Goal: Ask a question: Ask a question

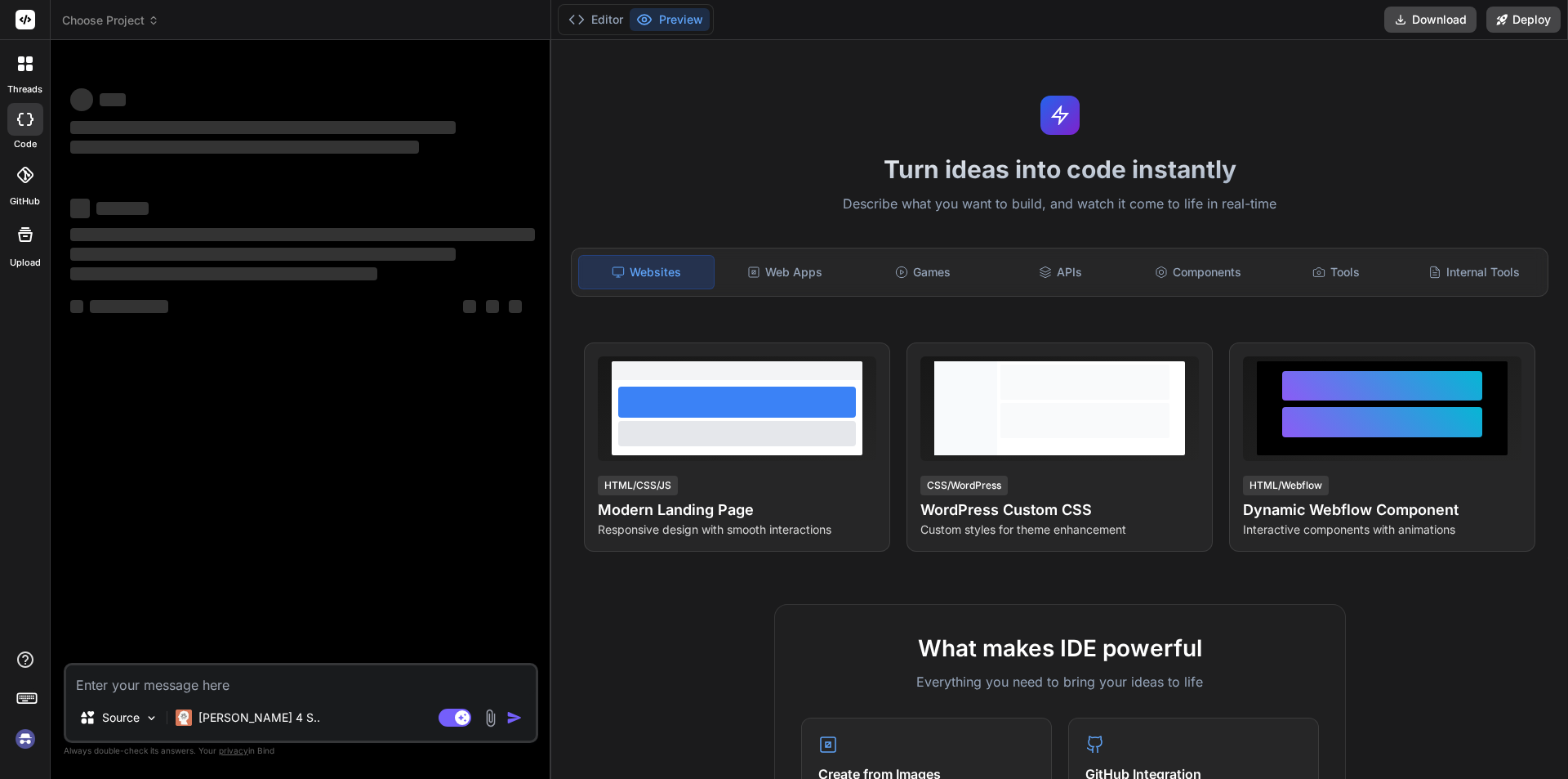
click at [107, 689] on textarea at bounding box center [300, 680] width 470 height 29
type textarea "x"
type textarea "H"
type textarea "x"
type textarea "Ho"
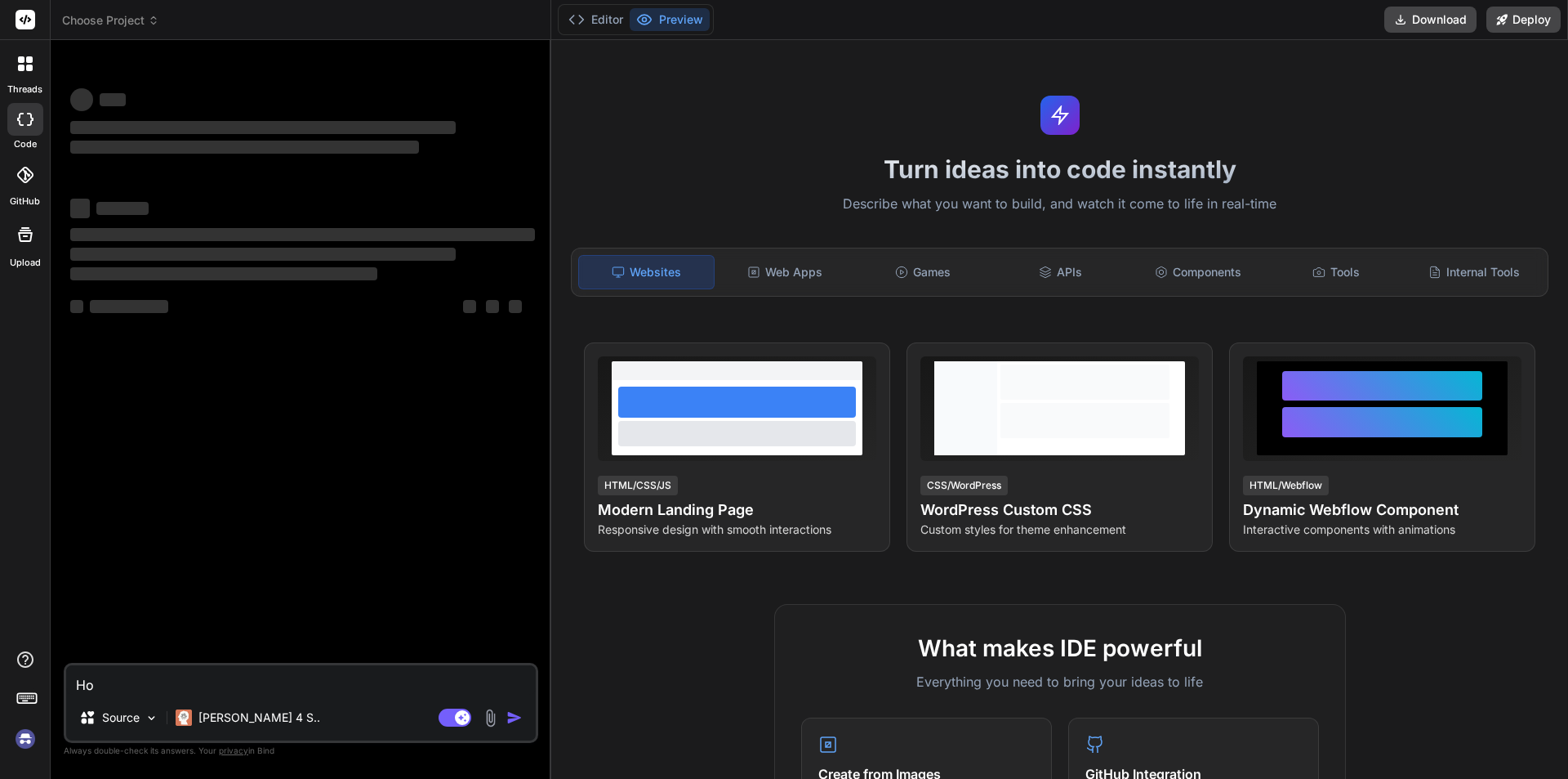
type textarea "x"
type textarea "How"
type textarea "x"
type textarea "How"
type textarea "x"
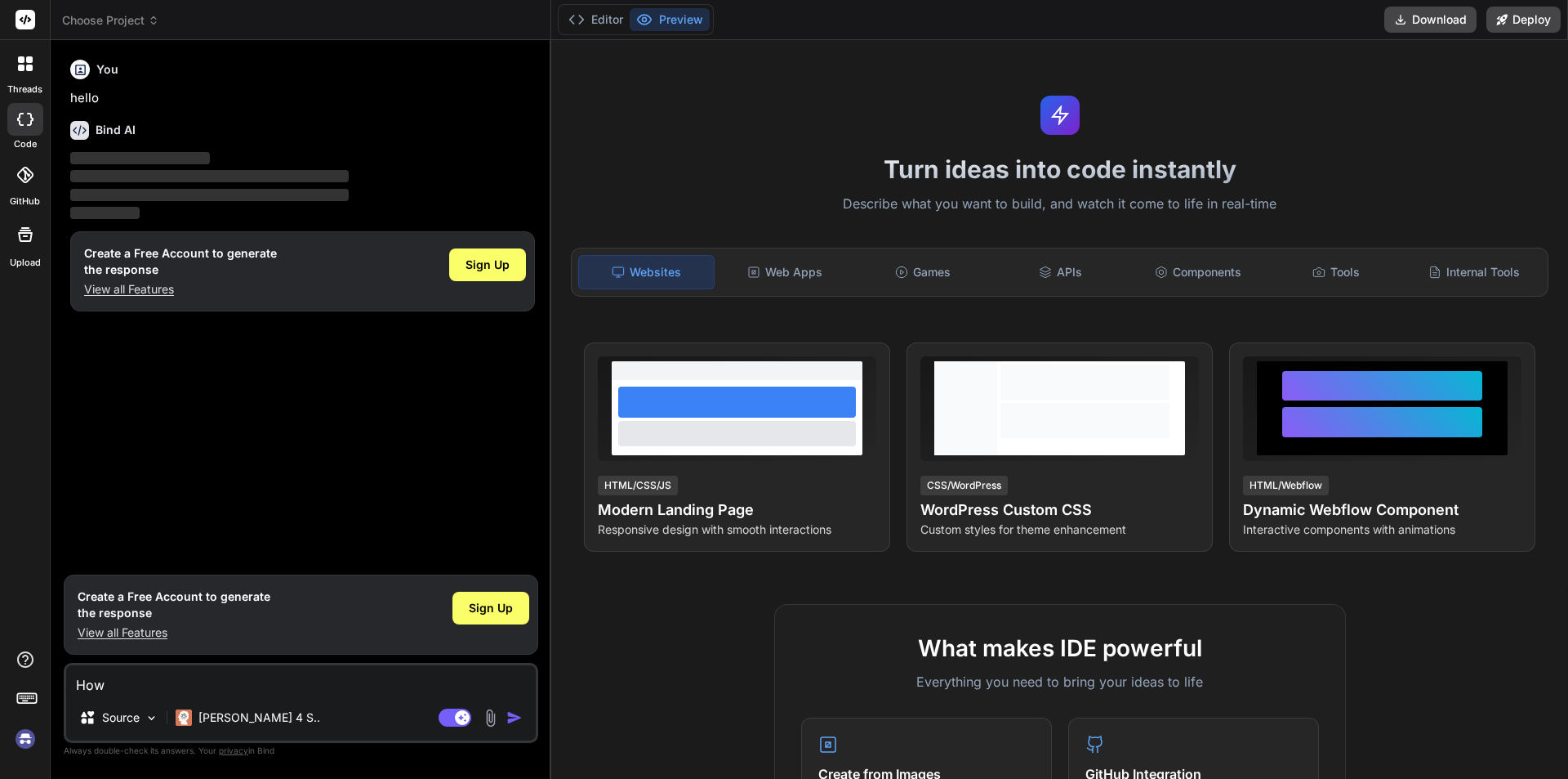
type textarea "How w"
type textarea "x"
type textarea "How wo"
type textarea "x"
type textarea "How wou"
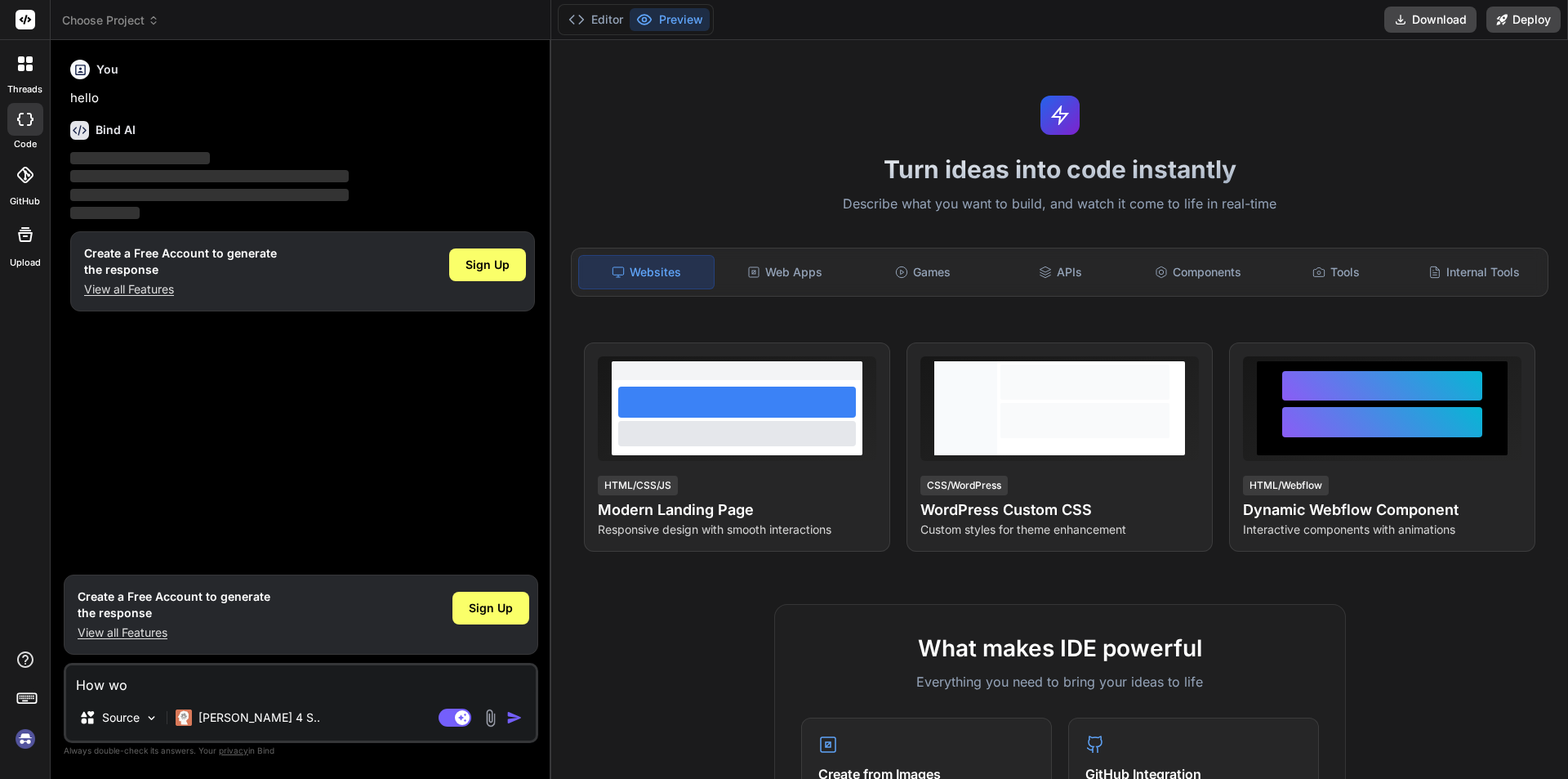
type textarea "x"
type textarea "How woul"
type textarea "x"
type textarea "How would"
type textarea "x"
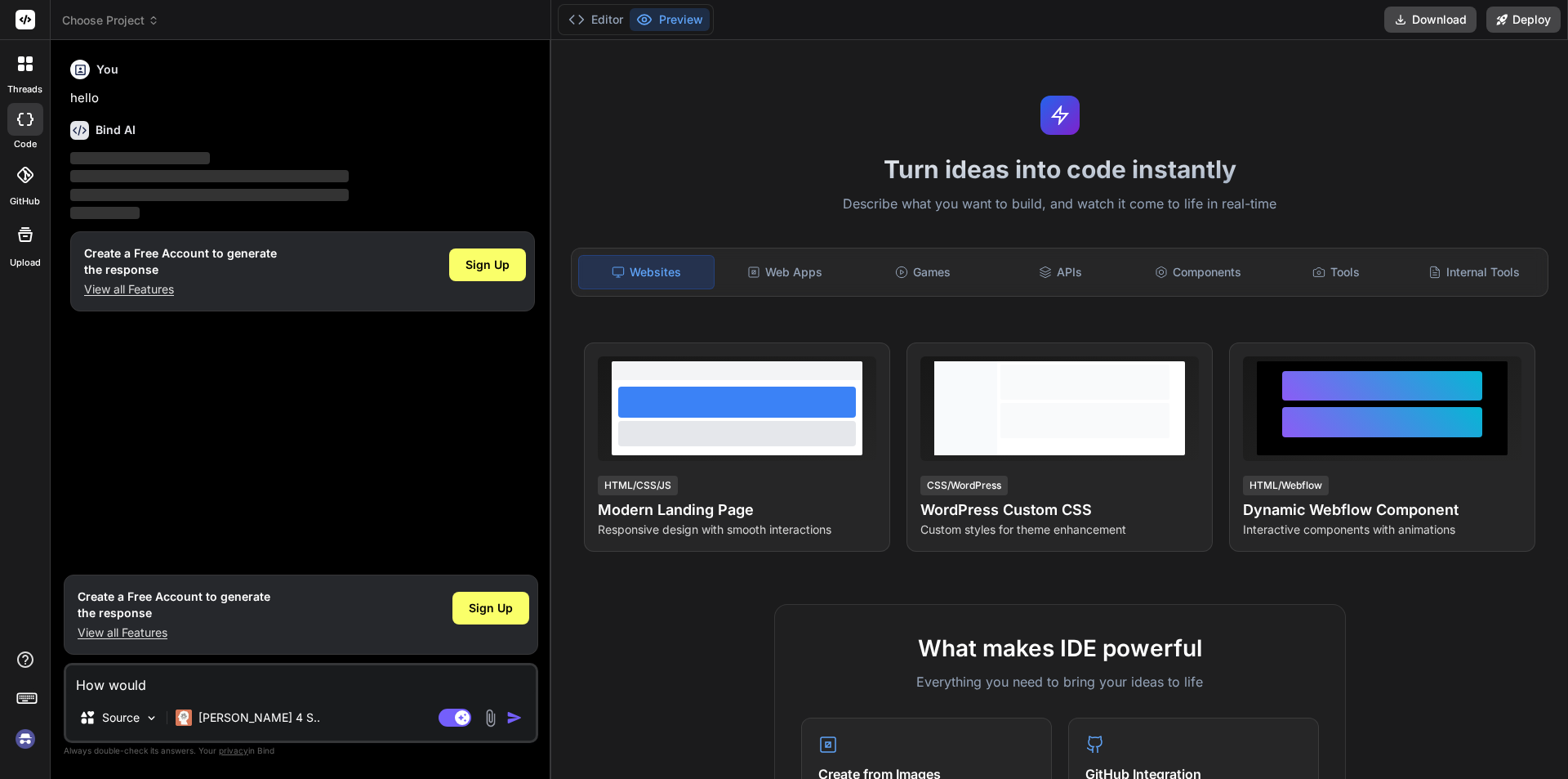
type textarea "How would"
type textarea "x"
type textarea "How would y"
type textarea "x"
type textarea "How would yo"
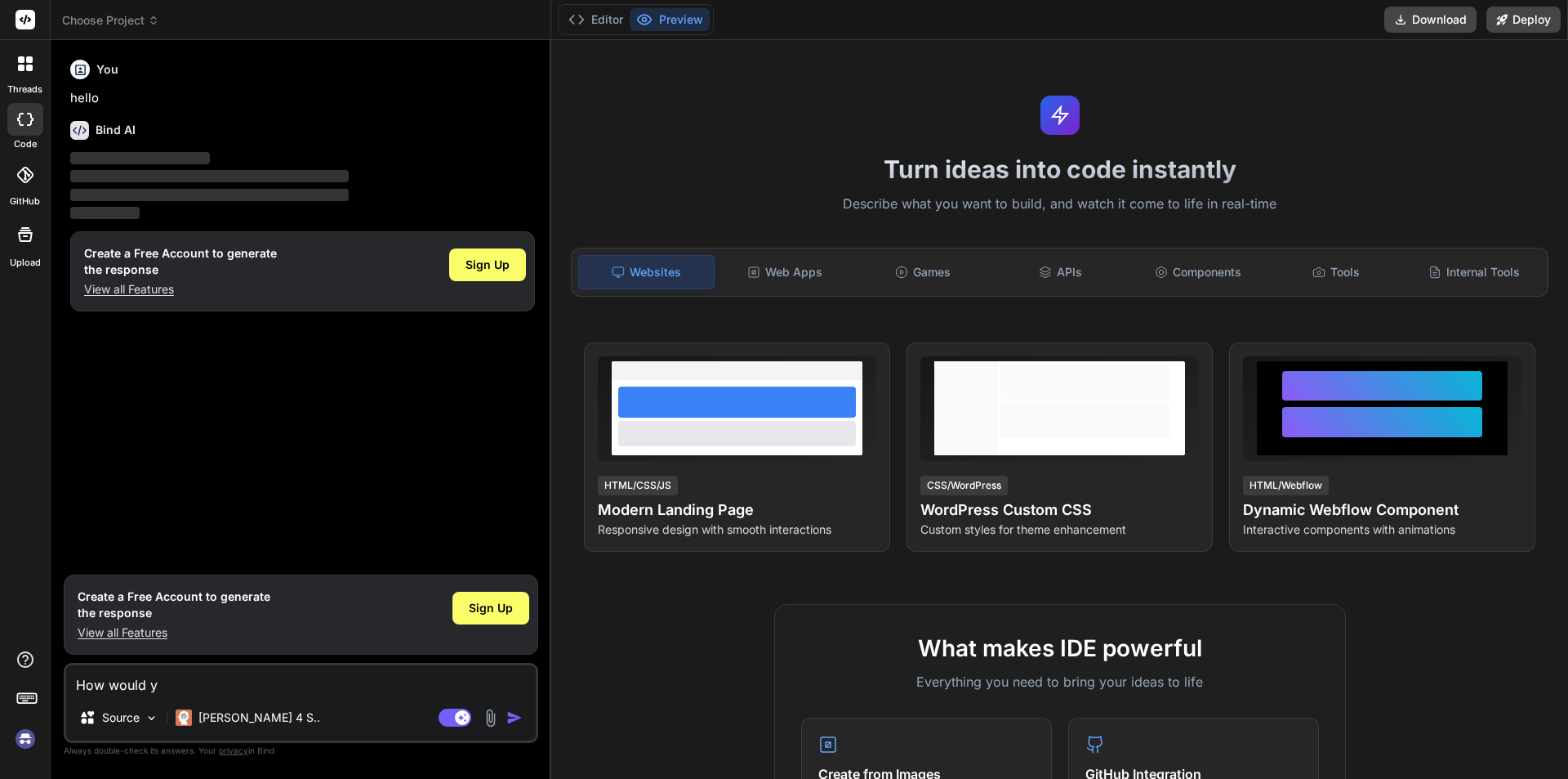
type textarea "x"
type textarea "How would you"
type textarea "x"
type textarea "How would you"
type textarea "x"
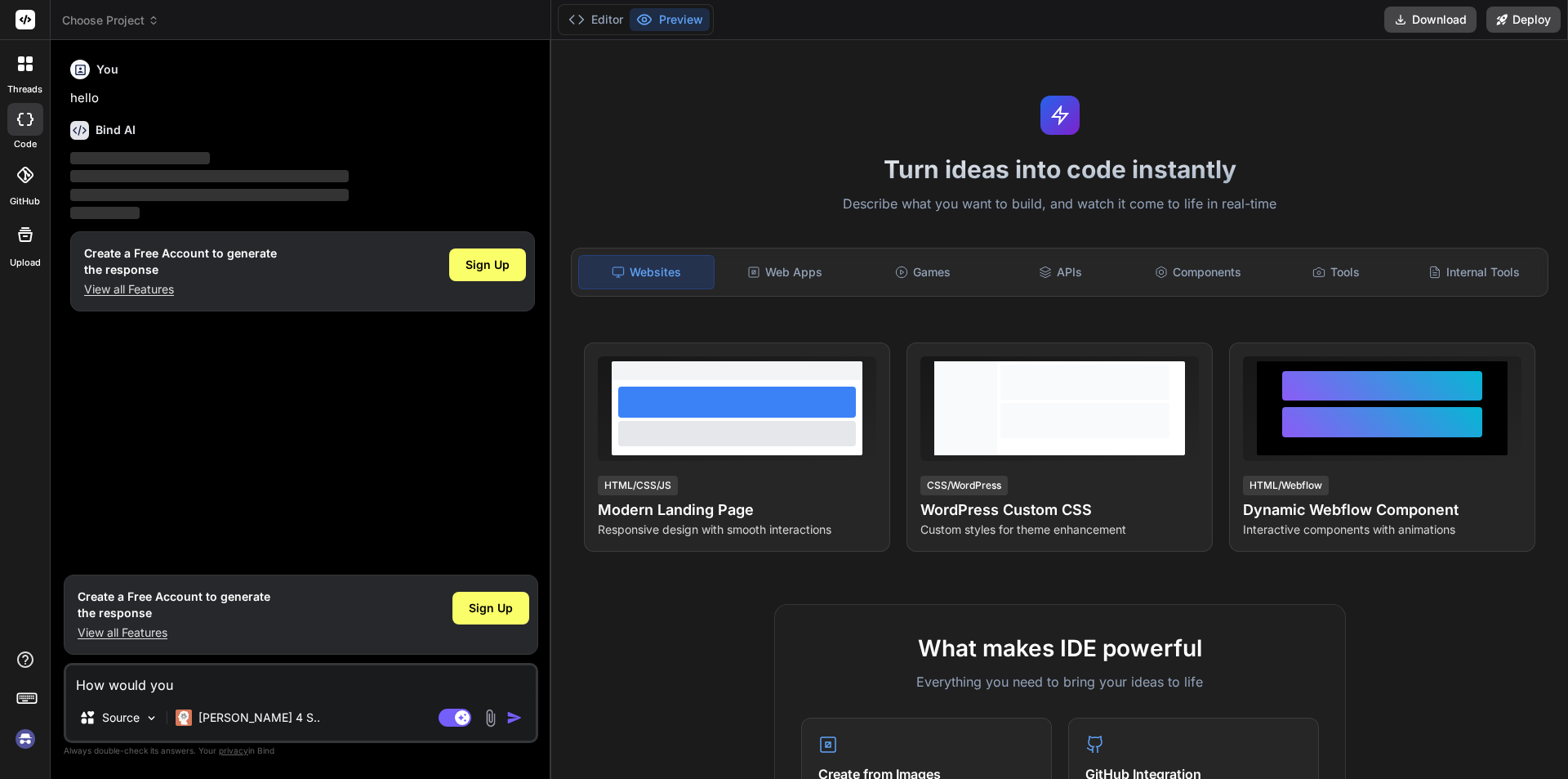
type textarea "How would you c"
type textarea "x"
type textarea "How would you co"
type textarea "x"
type textarea "How would you com"
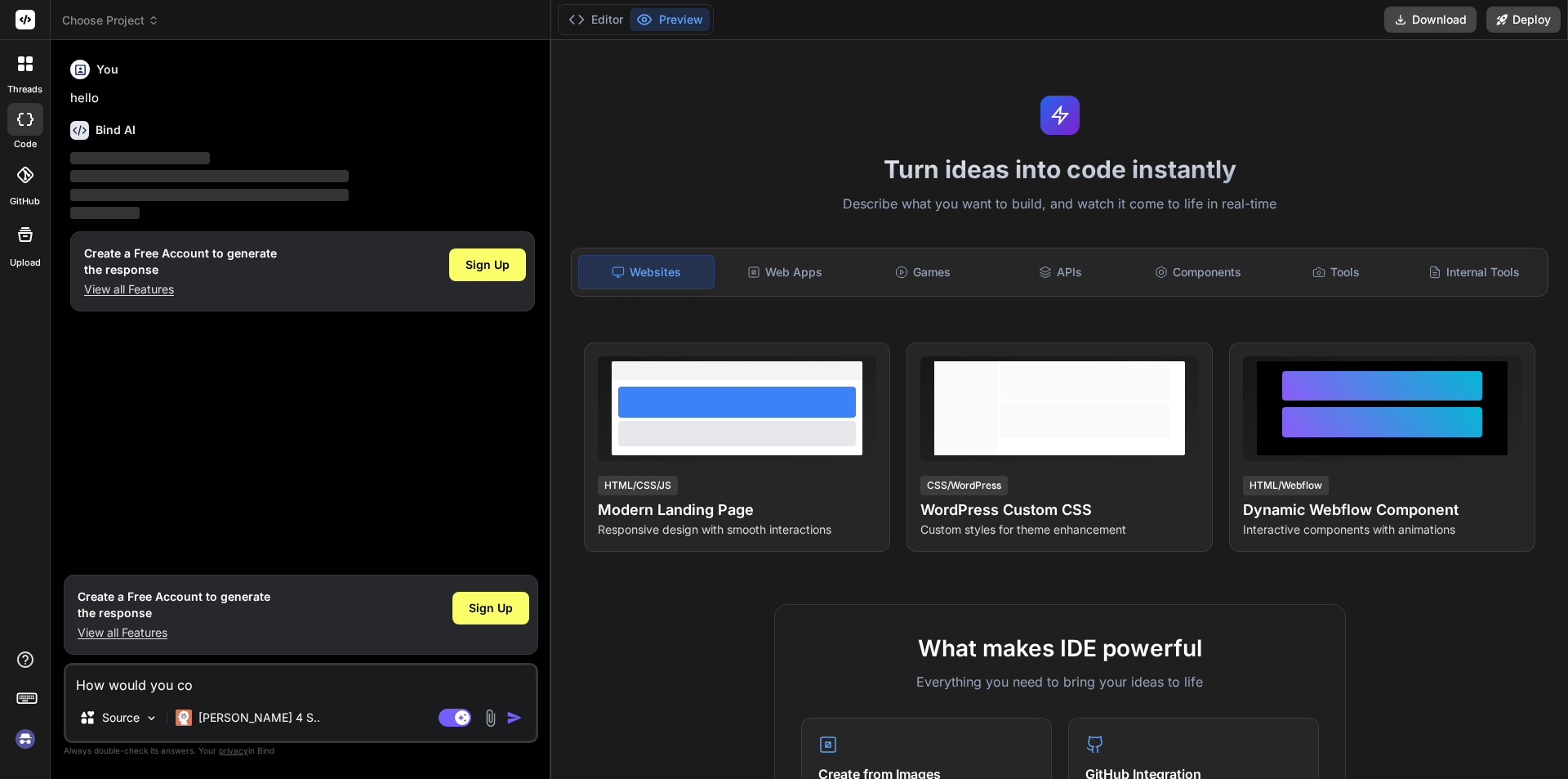
type textarea "x"
type textarea "How would you comp"
type textarea "x"
type textarea "How would you compa"
type textarea "x"
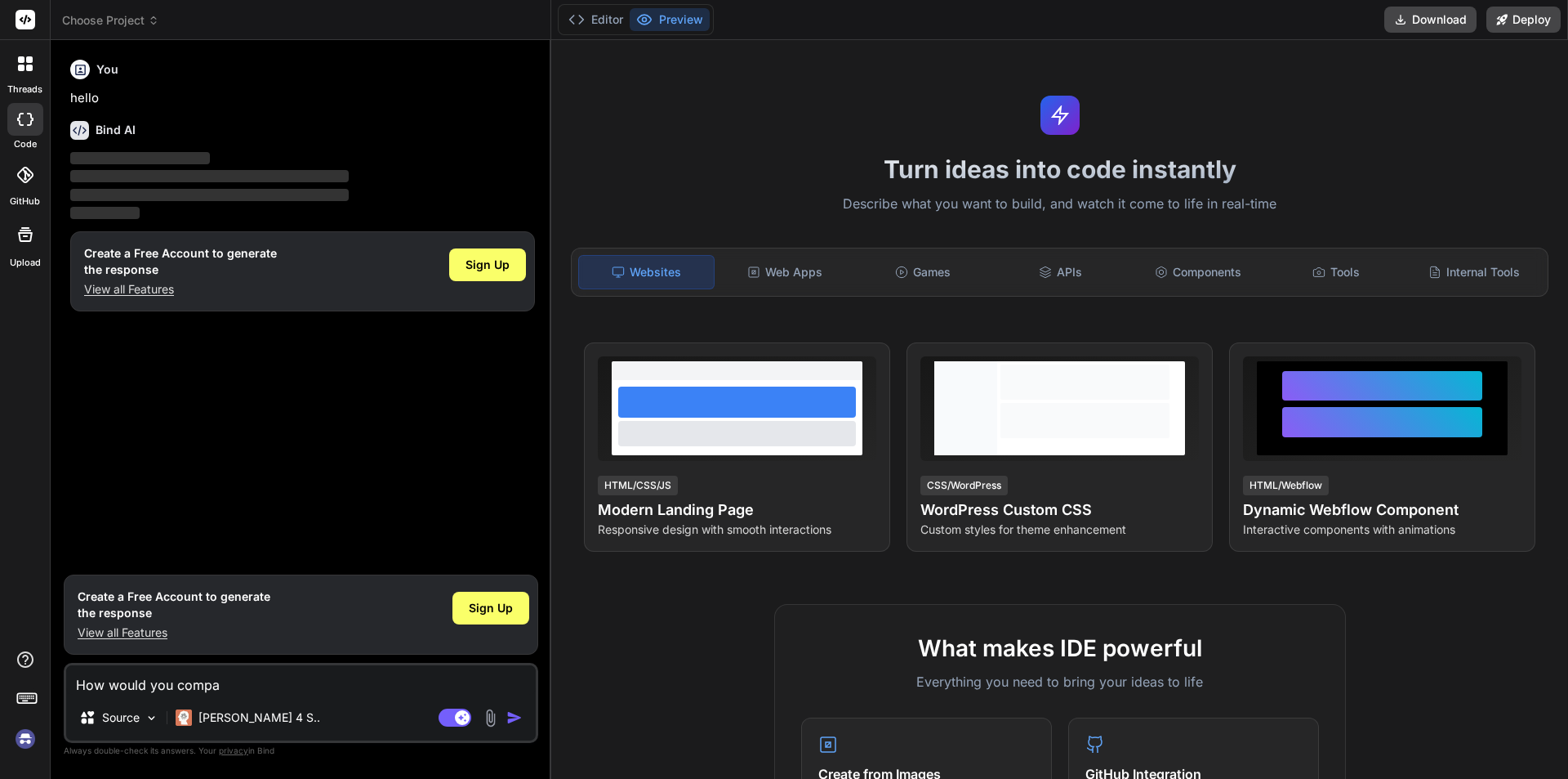
type textarea "How would you compar"
type textarea "x"
type textarea "How would you compare"
type textarea "x"
type textarea "How would you compare"
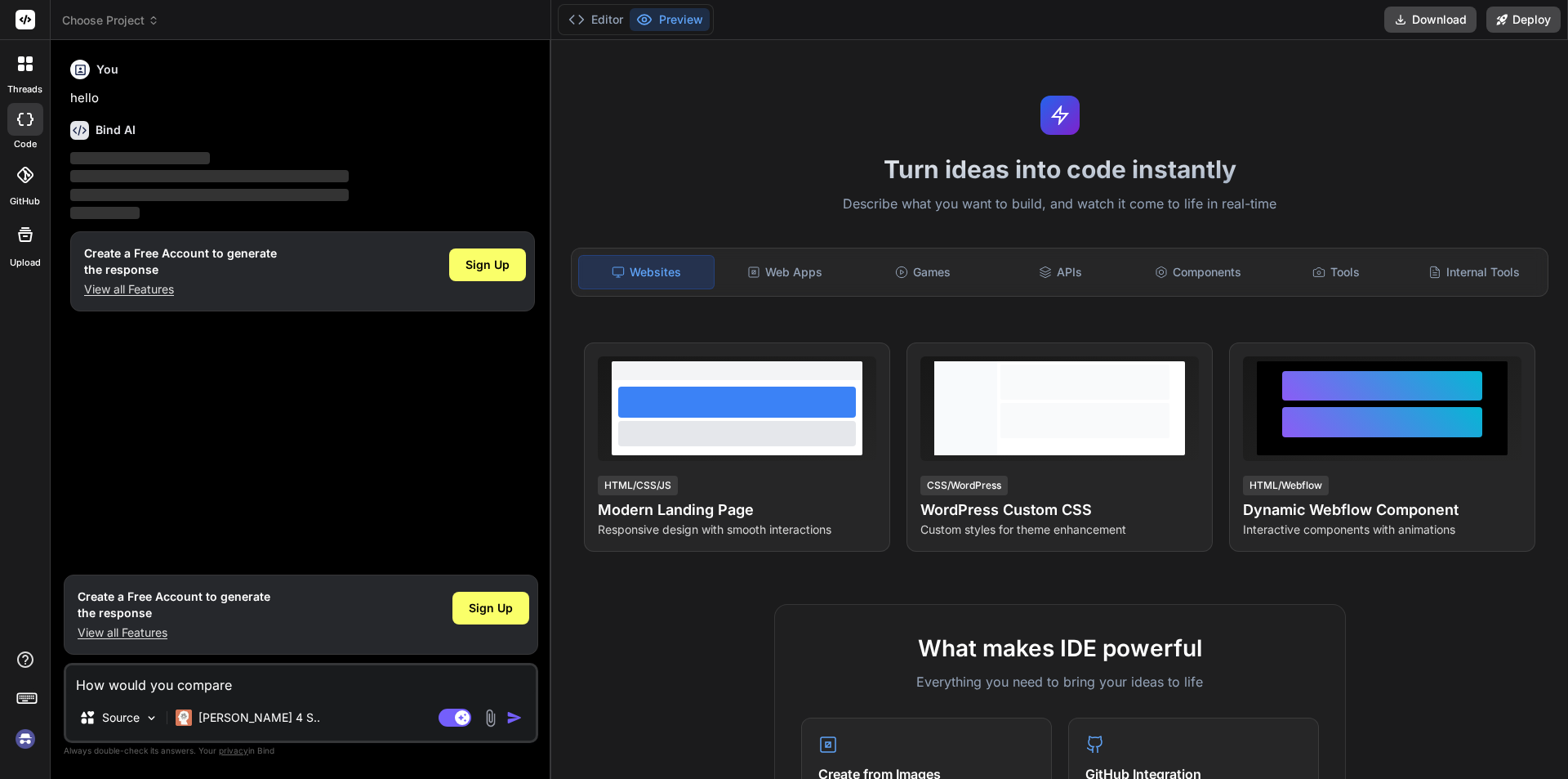
type textarea "x"
type textarea "How would you compare w"
type textarea "x"
type textarea "How would you compare wi"
type textarea "x"
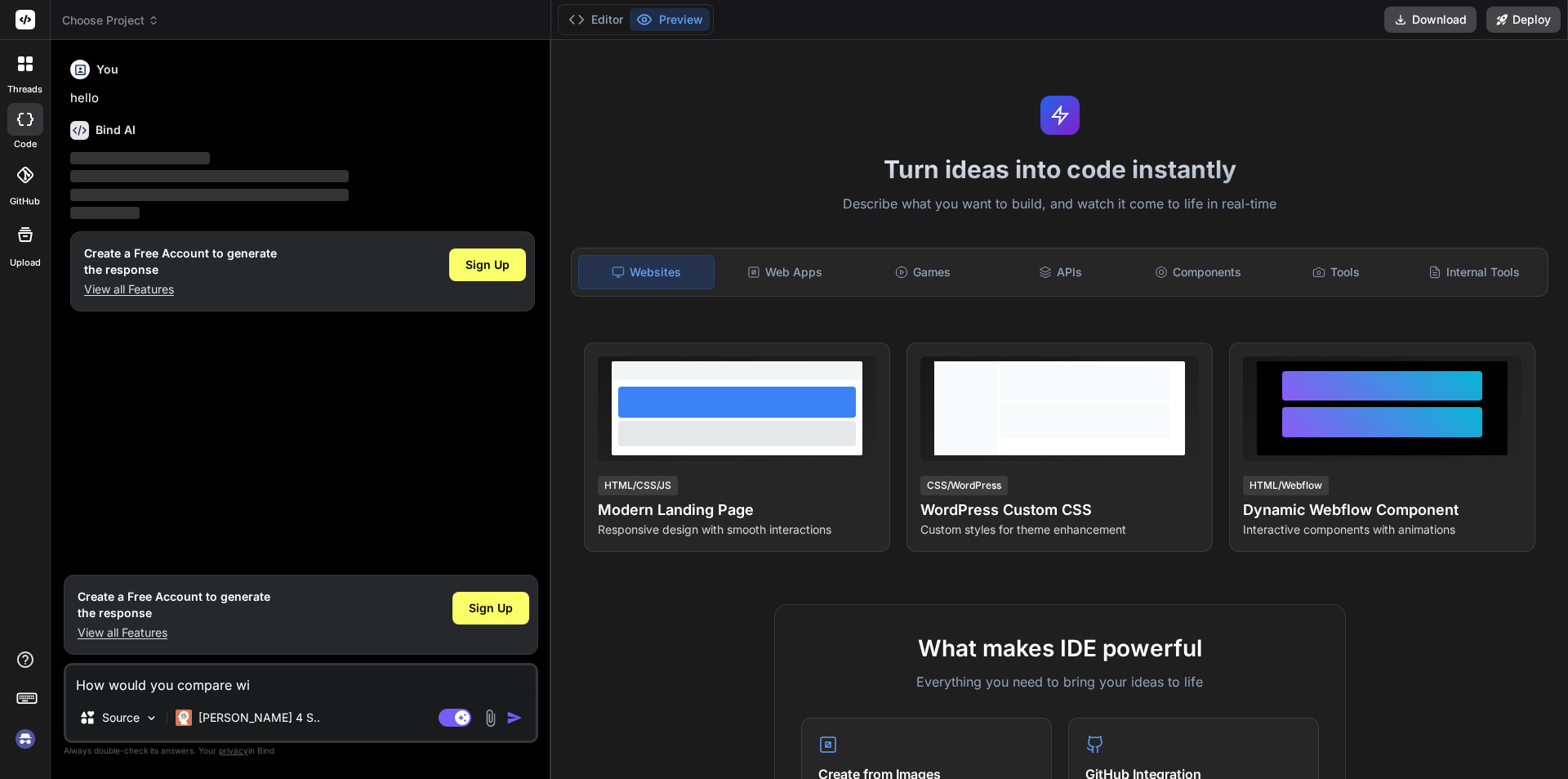
type textarea "How would you compare wit"
type textarea "x"
type textarea "How would you compare with"
type textarea "x"
type textarea "How would you compare with"
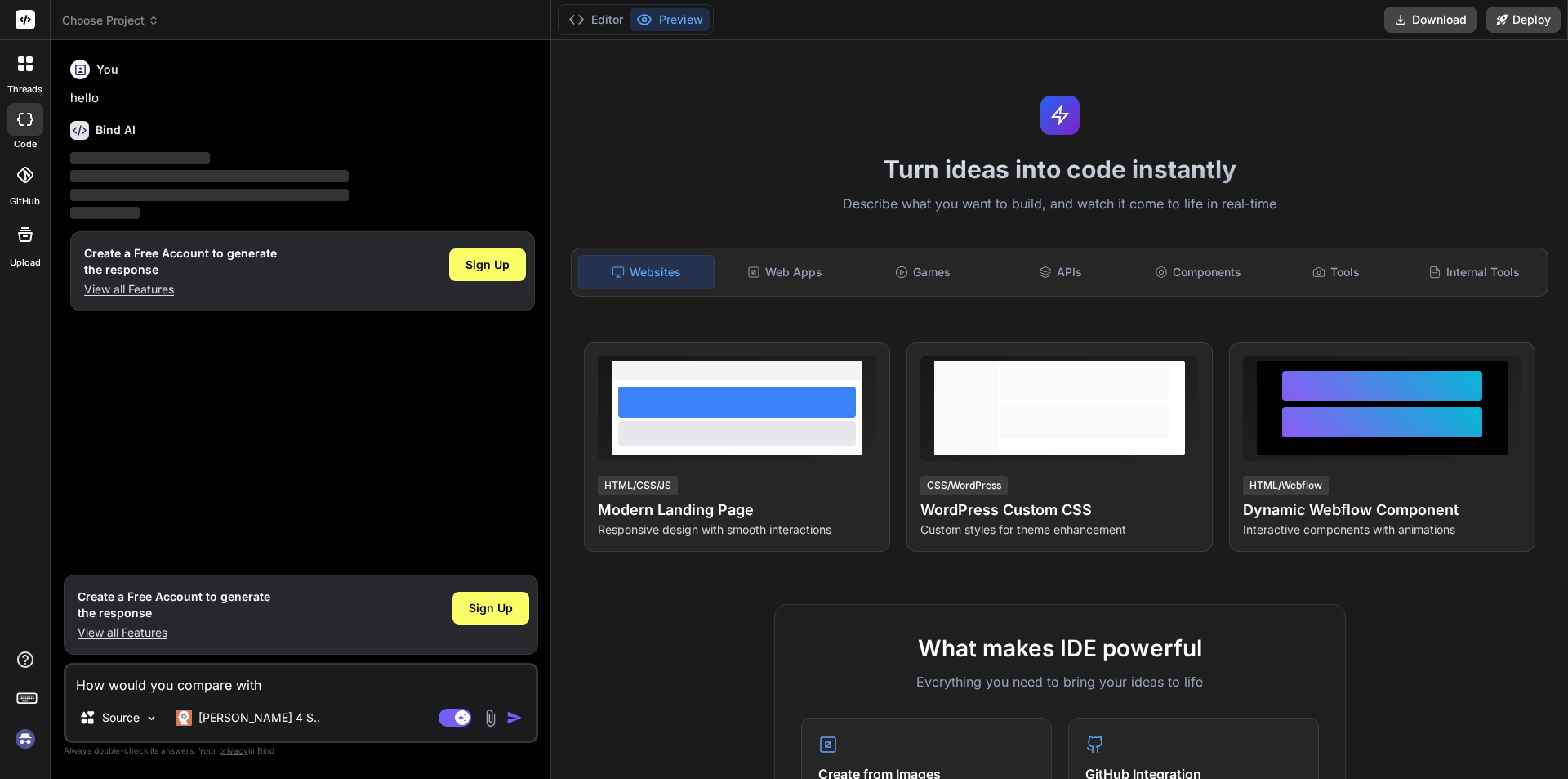
type textarea "x"
type textarea "How would you compare with b"
type textarea "x"
type textarea "How would you compare with ba"
type textarea "x"
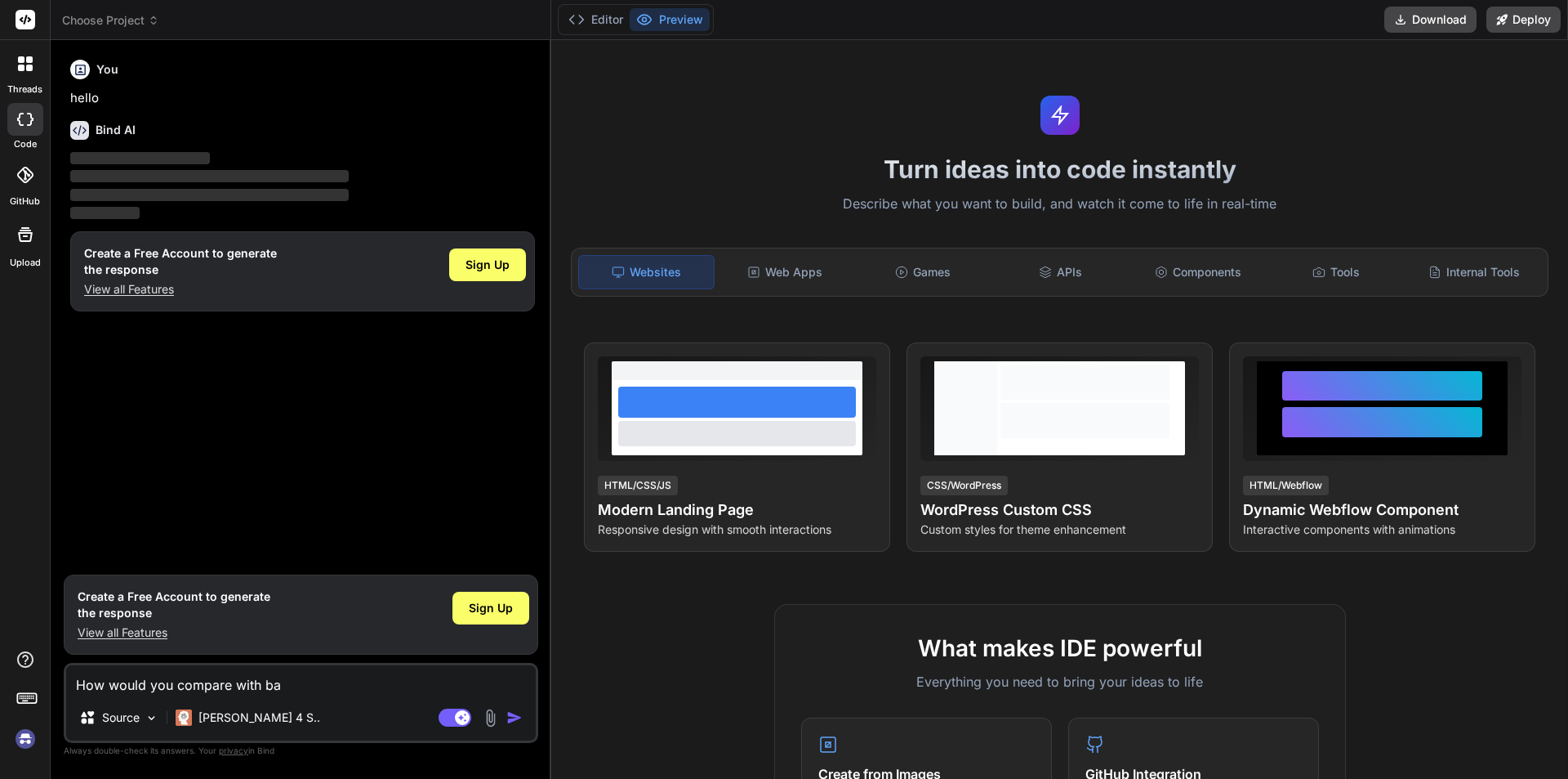
type textarea "How would you compare with bas"
type textarea "x"
type textarea "How would you compare with base"
type textarea "x"
type textarea "How would you compare with base4"
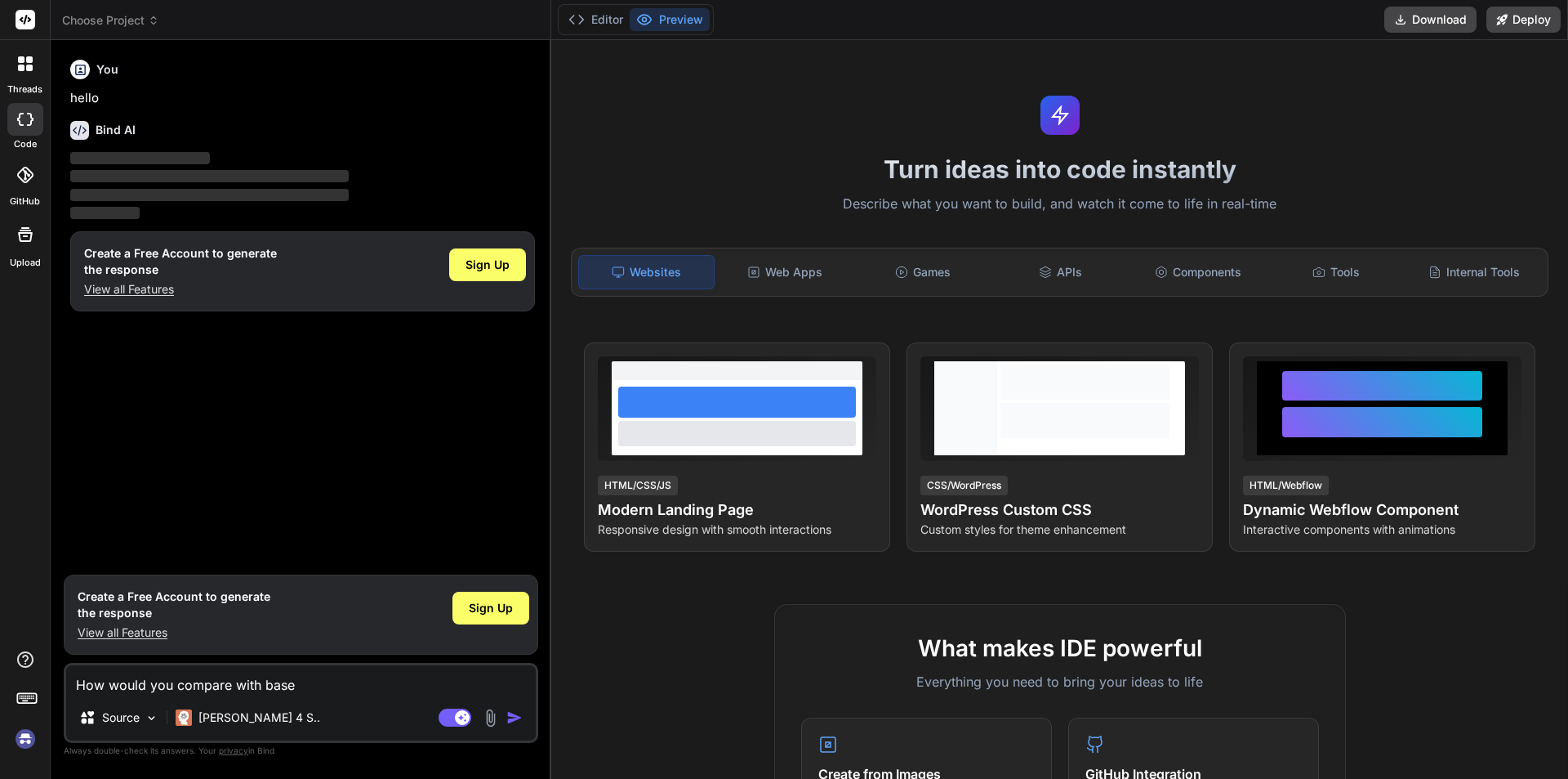
type textarea "x"
type textarea "How would you compare with base44"
type textarea "x"
type textarea "How would you compare with base44."
type textarea "x"
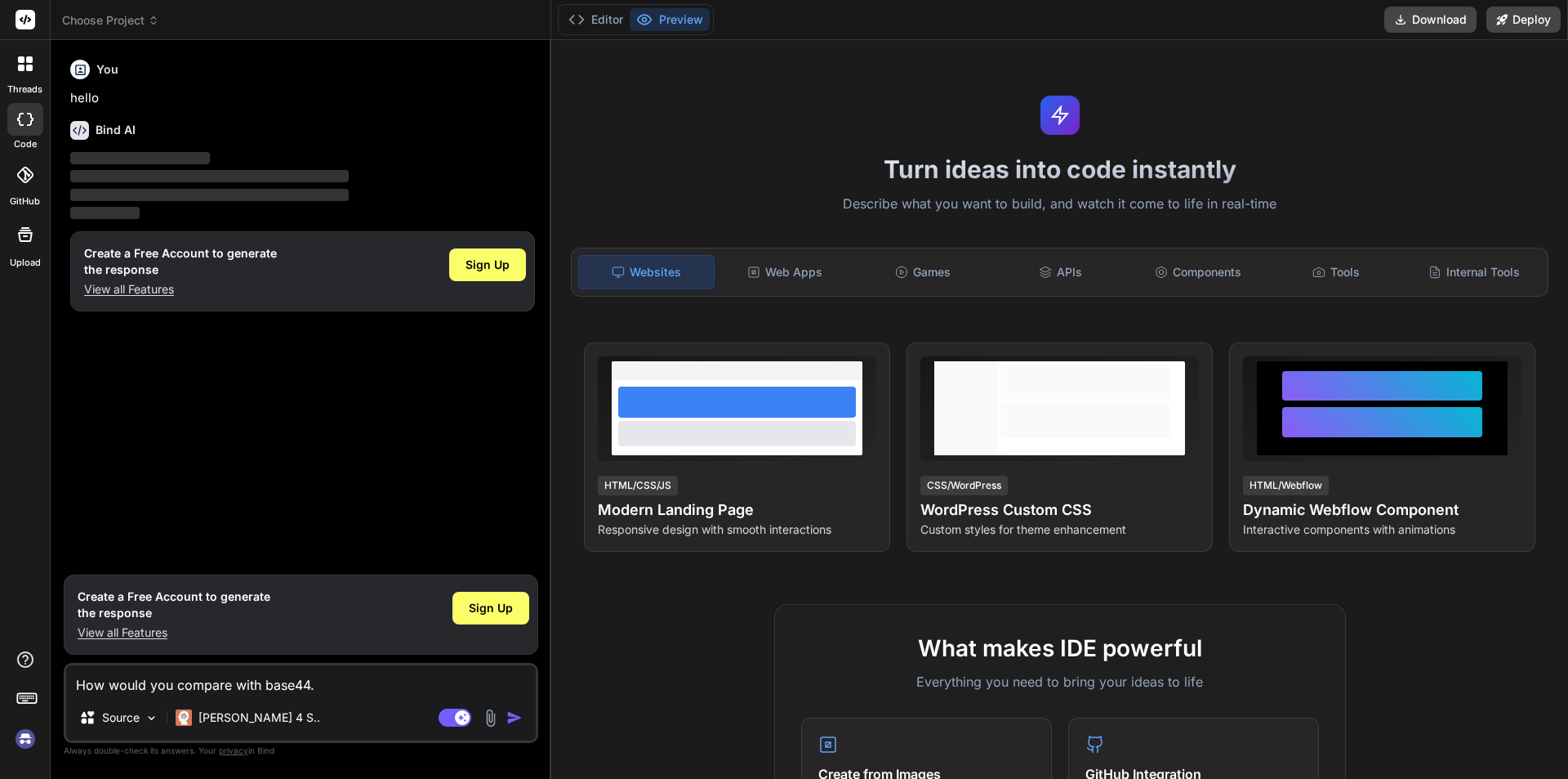
type textarea "How would you compare with base44.c"
type textarea "x"
type textarea "How would you compare with [DOMAIN_NAME]"
type textarea "x"
type textarea "How would you compare with [DOMAIN_NAME]"
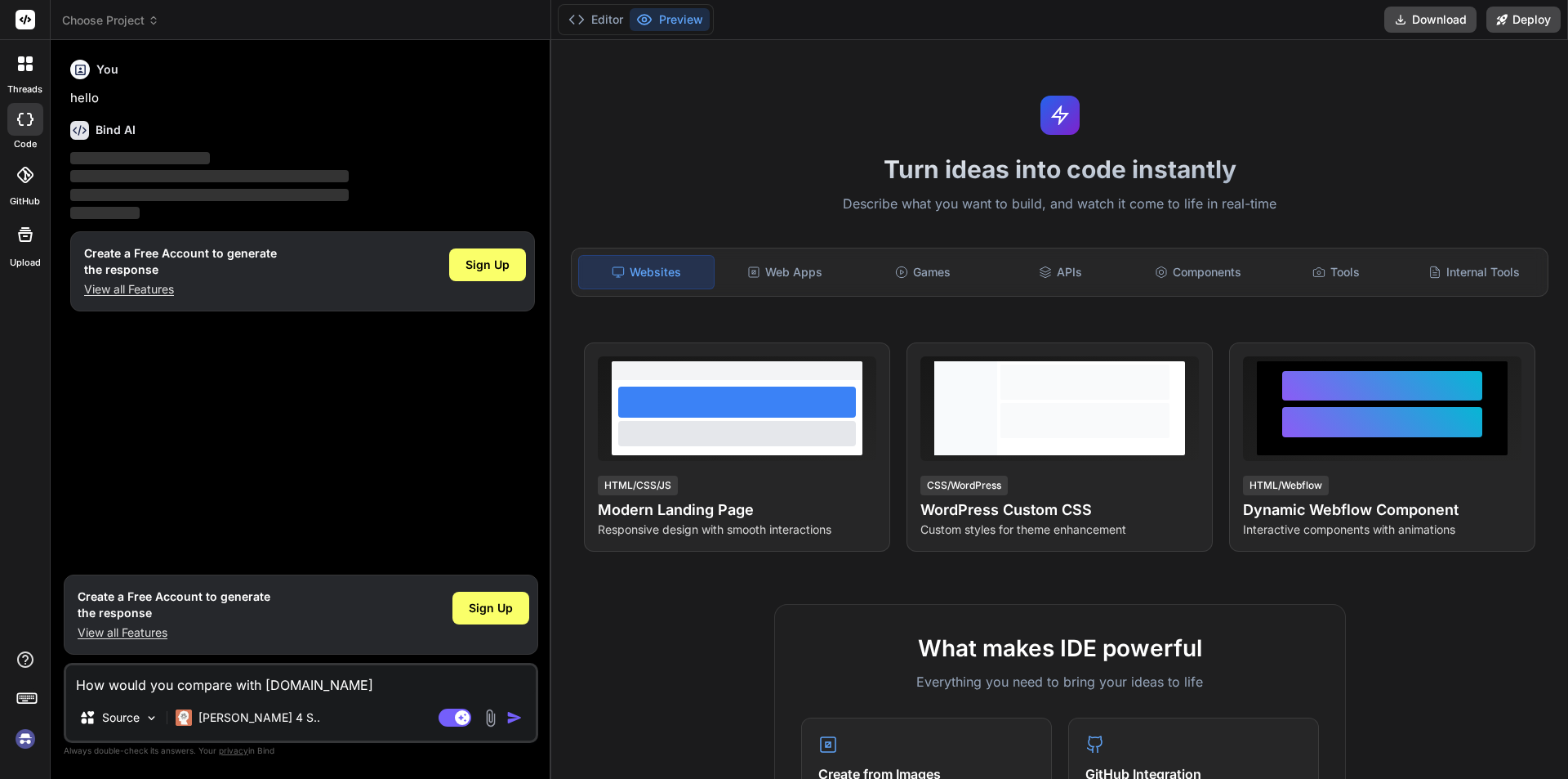
type textarea "x"
type textarea "How would you compare with [DOMAIN_NAME]"
type textarea "x"
type textarea "How would you compare with [DOMAIN_NAME] ?"
type textarea "x"
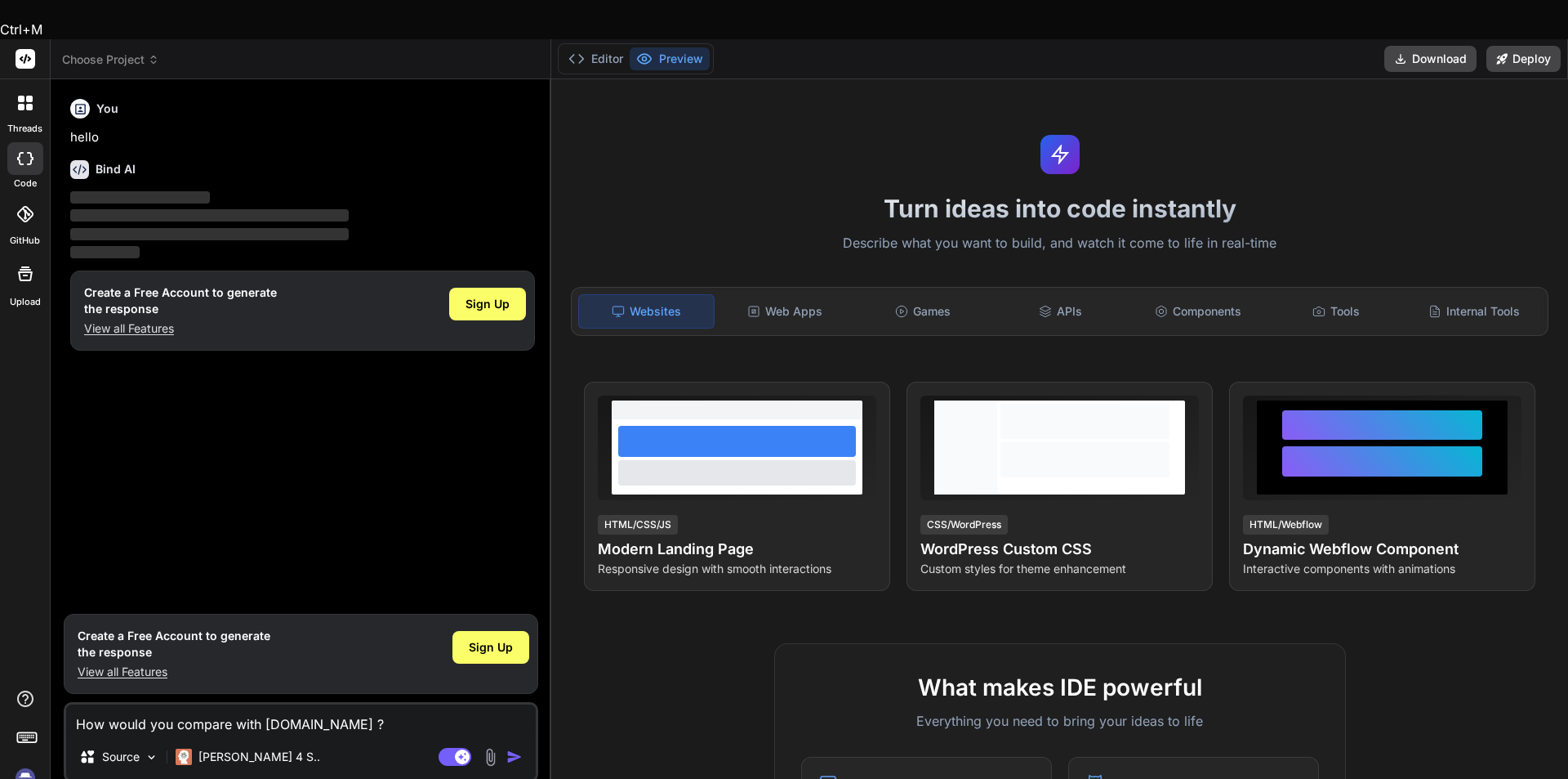
drag, startPoint x: 149, startPoint y: 679, endPoint x: 227, endPoint y: 674, distance: 78.2
click at [227, 704] on textarea "How would you compare with [DOMAIN_NAME] ?" at bounding box center [300, 719] width 470 height 29
type textarea "How would with [DOMAIN_NAME] ?"
type textarea "x"
type textarea "How would with [DOMAIN_NAME] ?"
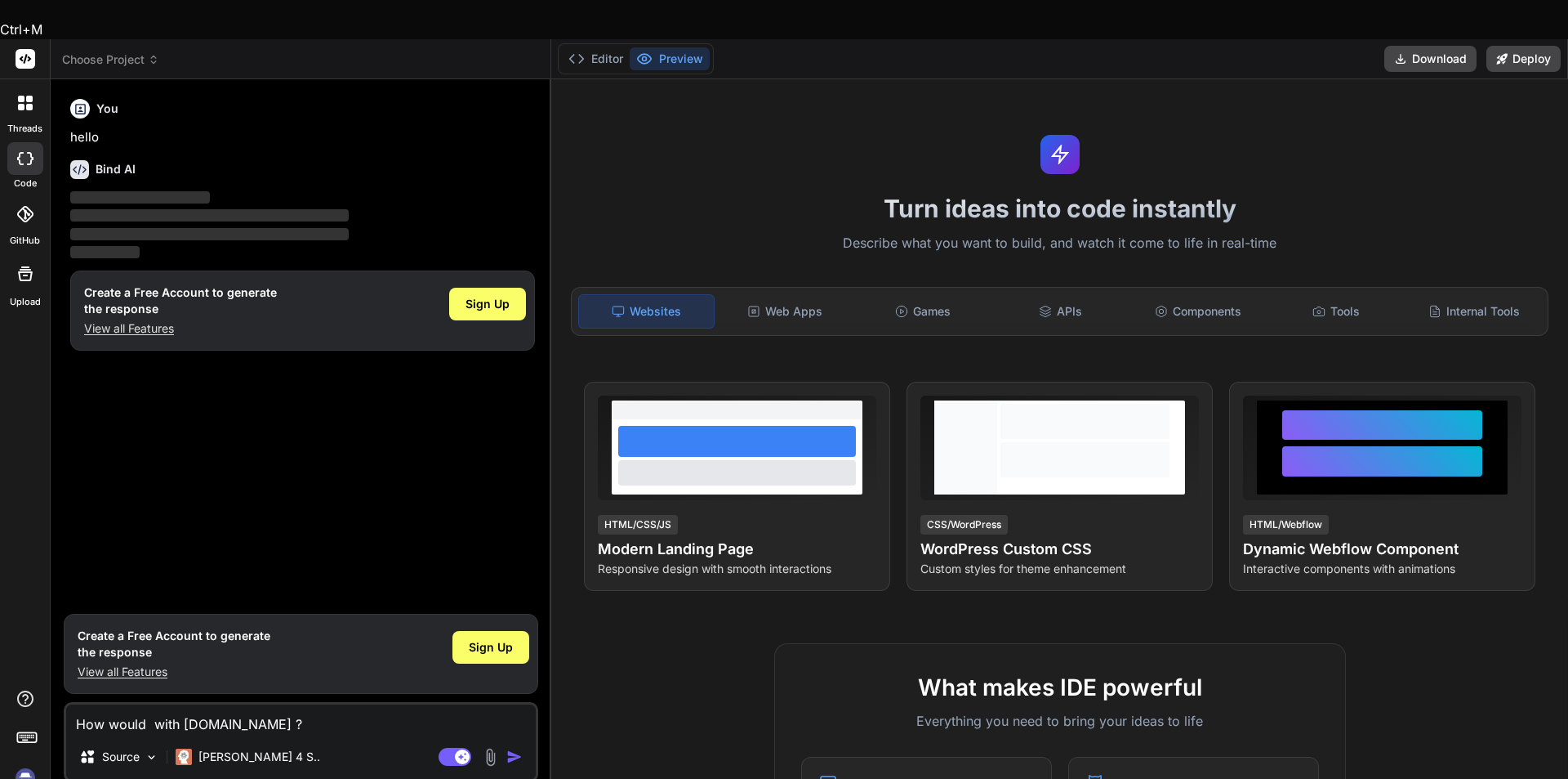
type textarea "x"
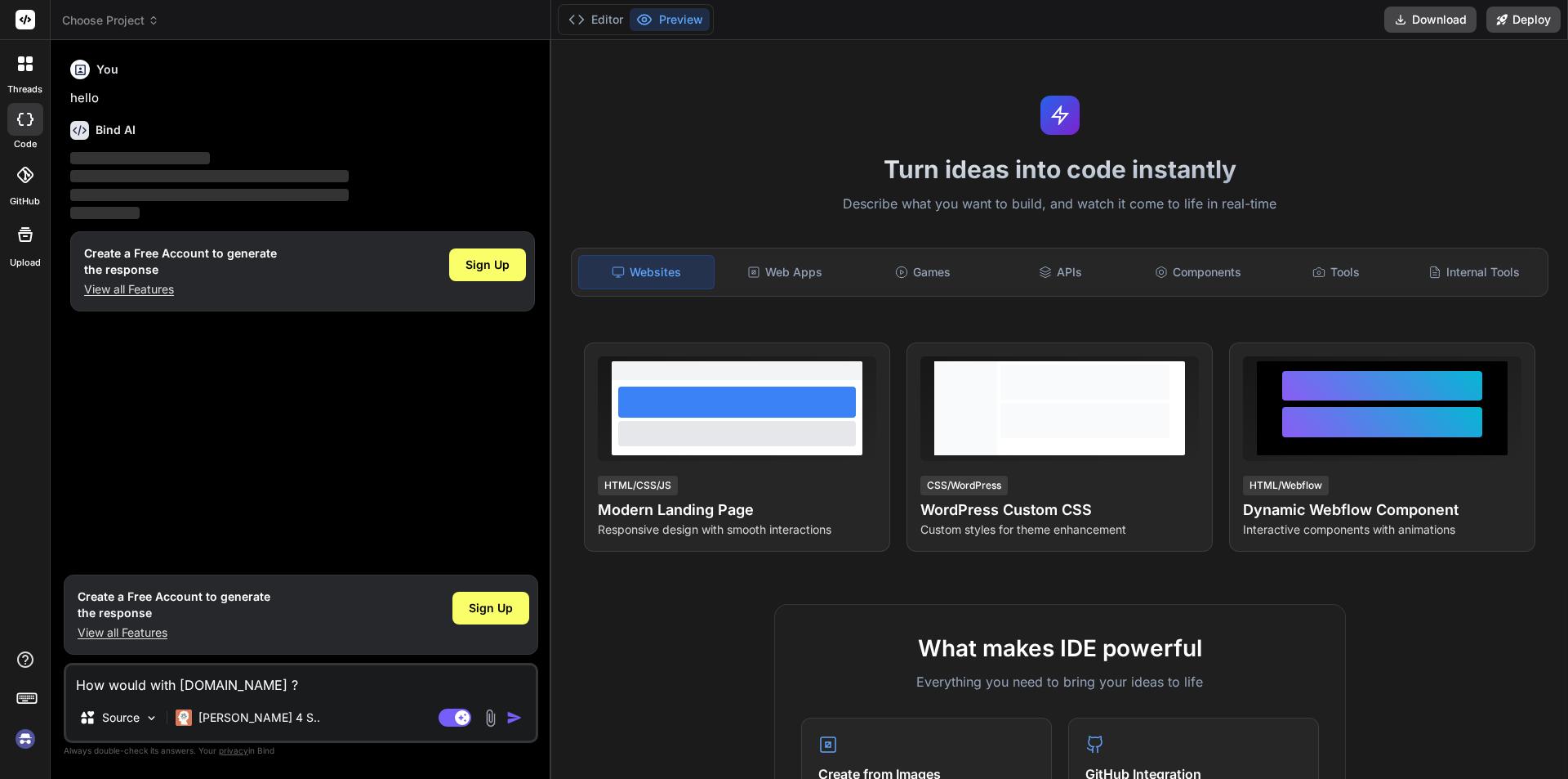
type textarea "How woul with [DOMAIN_NAME] ?"
type textarea "x"
type textarea "How wou with [DOMAIN_NAME] ?"
type textarea "x"
type textarea "How wo with [DOMAIN_NAME] ?"
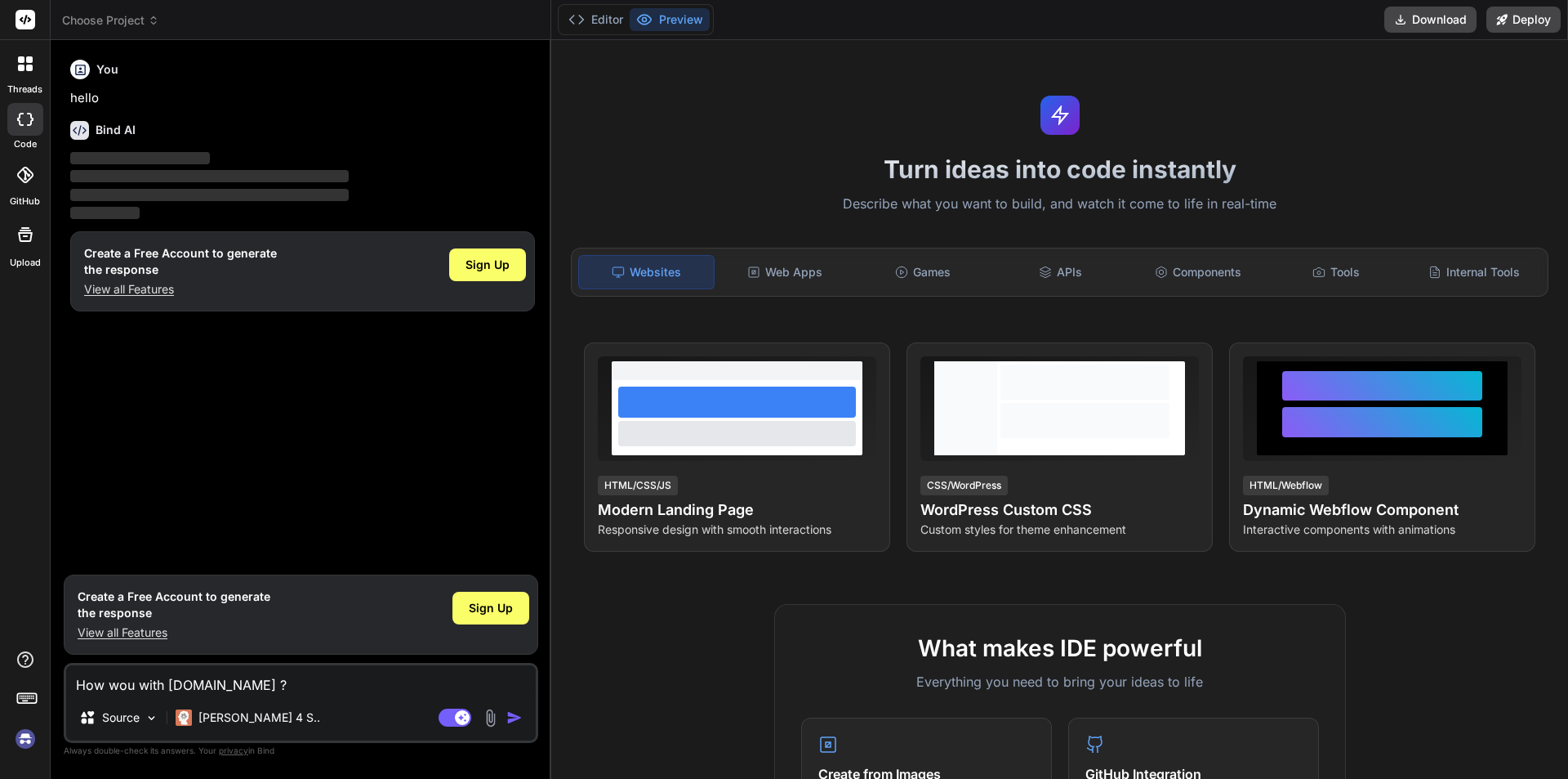
type textarea "x"
type textarea "How w with [DOMAIN_NAME] ?"
type textarea "x"
type textarea "How with [DOMAIN_NAME] ?"
type textarea "x"
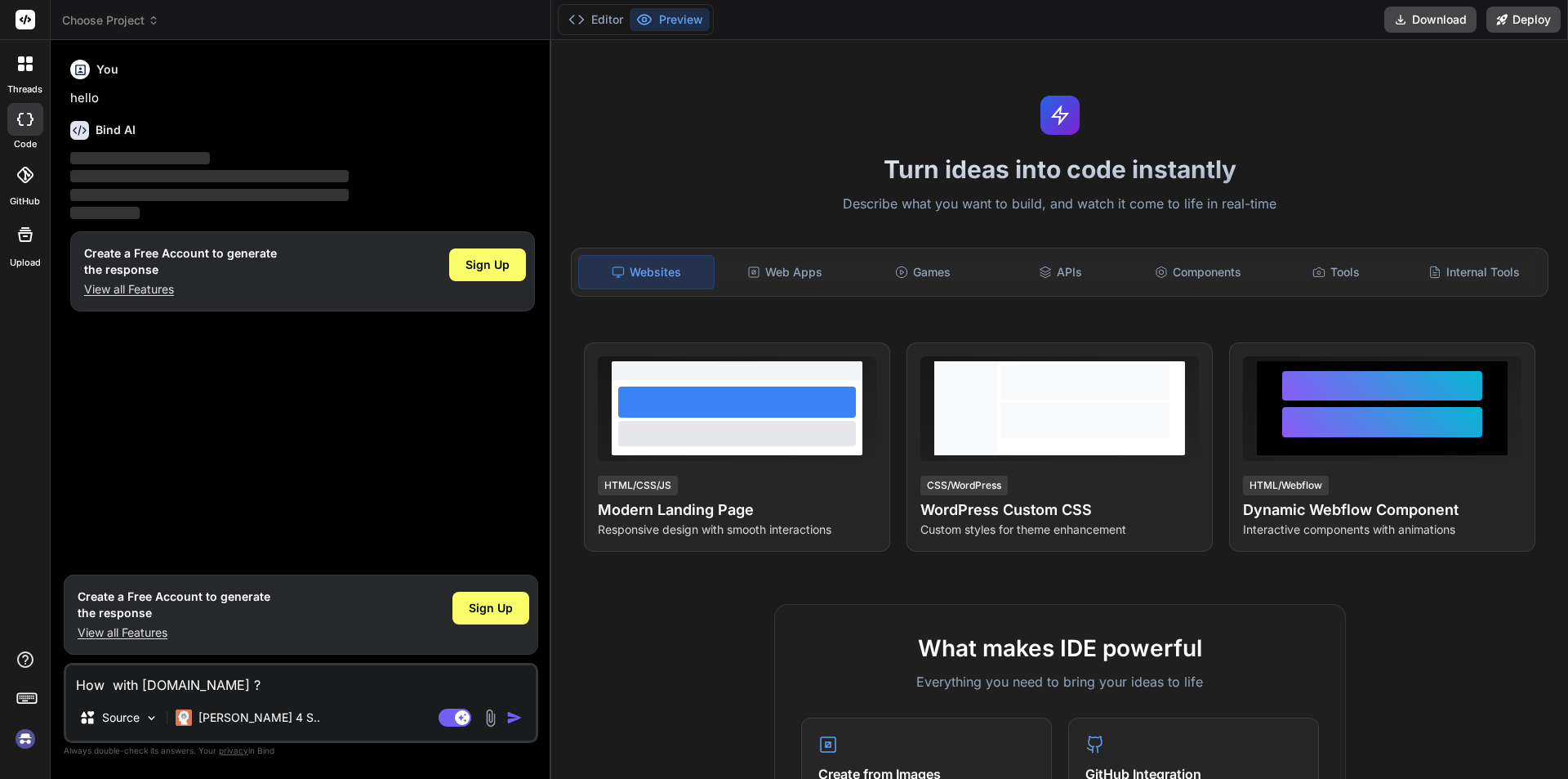
type textarea "How with [DOMAIN_NAME] ?"
type textarea "x"
type textarea "Ho with [DOMAIN_NAME] ?"
type textarea "x"
type textarea "H with [DOMAIN_NAME] ?"
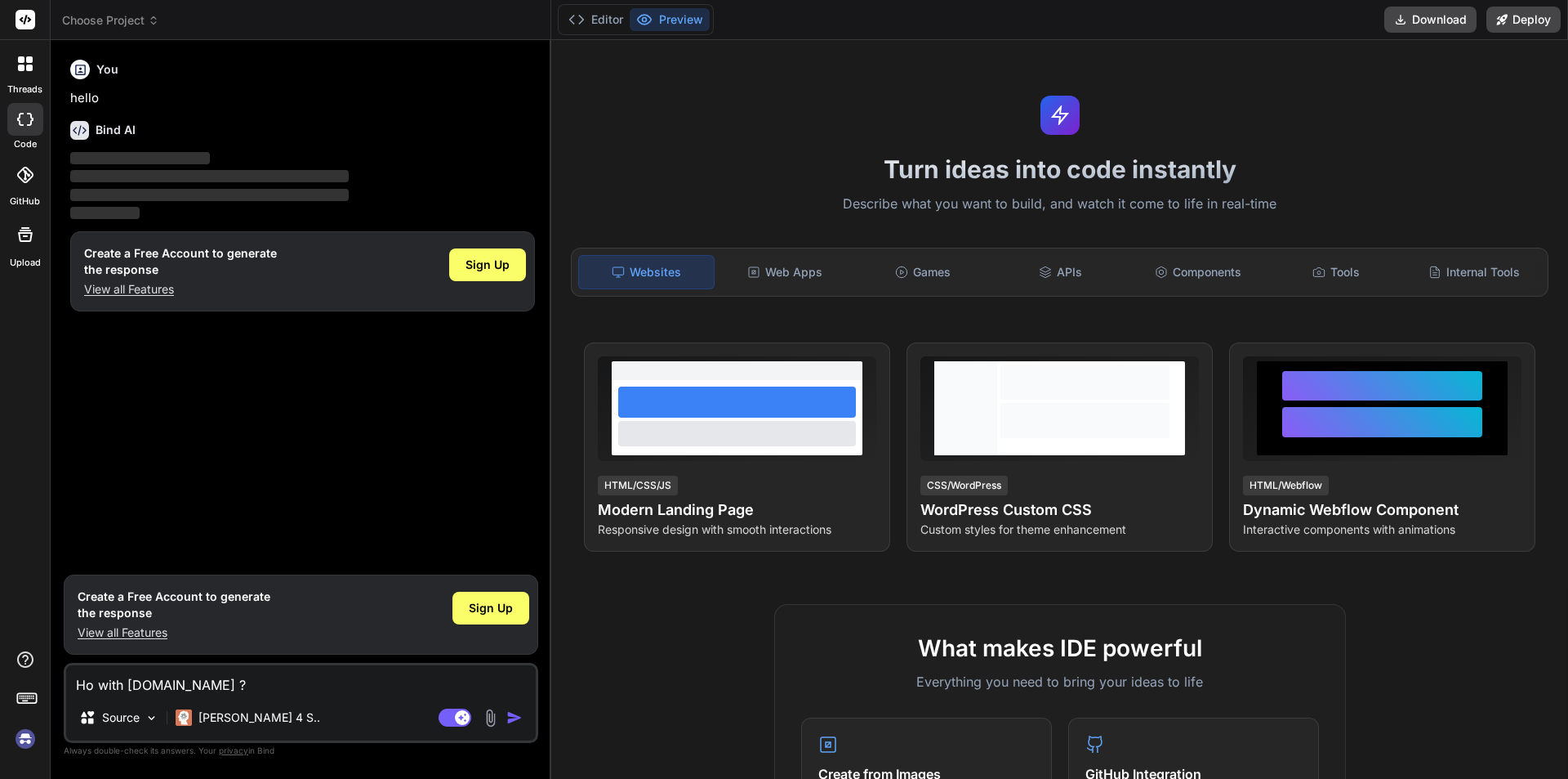
type textarea "x"
type textarea "with [DOMAIN_NAME] ?"
type textarea "x"
type textarea "C with [DOMAIN_NAME] ?"
type textarea "x"
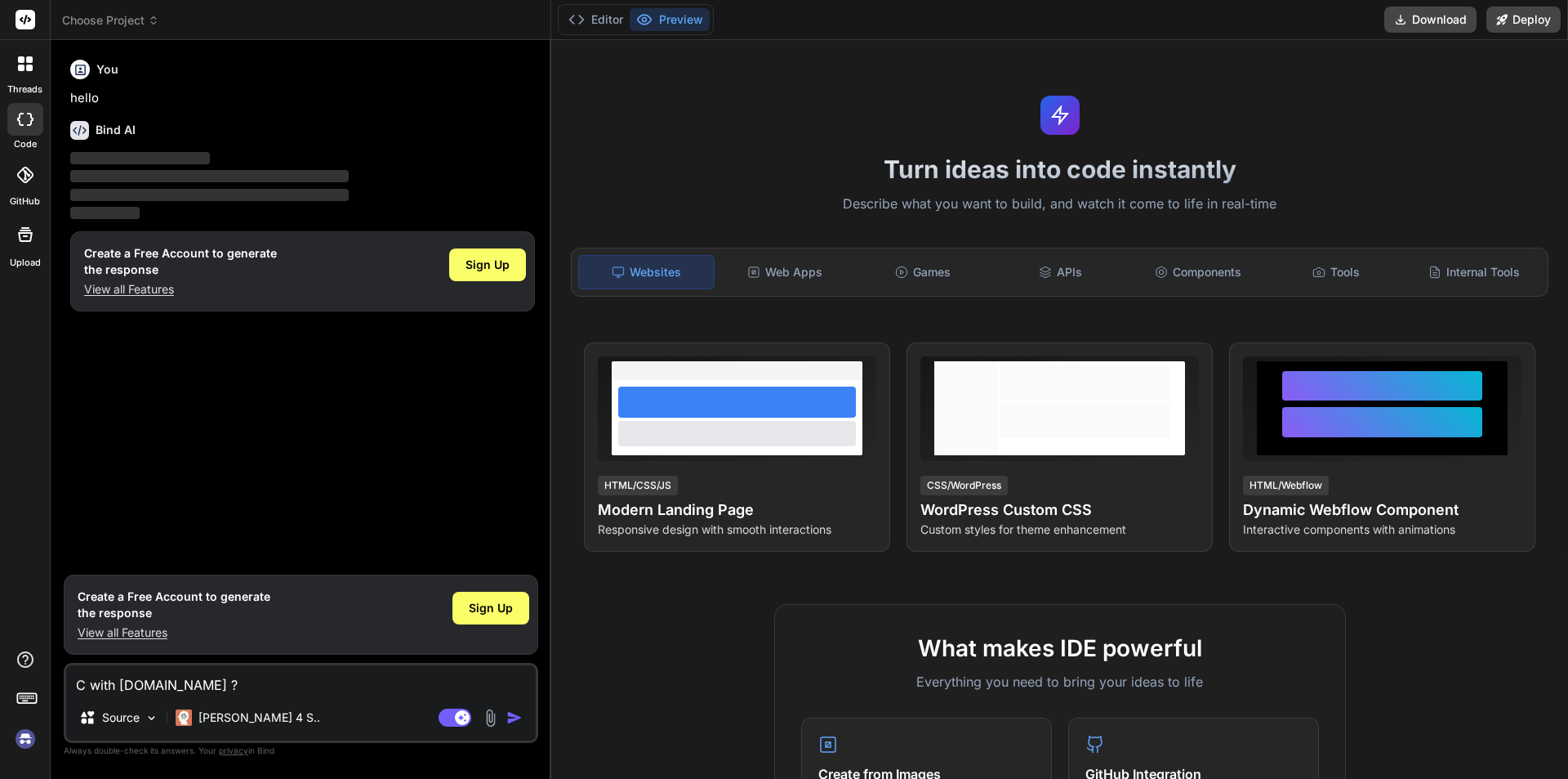
type textarea "Co with [DOMAIN_NAME] ?"
type textarea "x"
type textarea "Com with [DOMAIN_NAME] ?"
type textarea "x"
type textarea "Comp with [DOMAIN_NAME] ?"
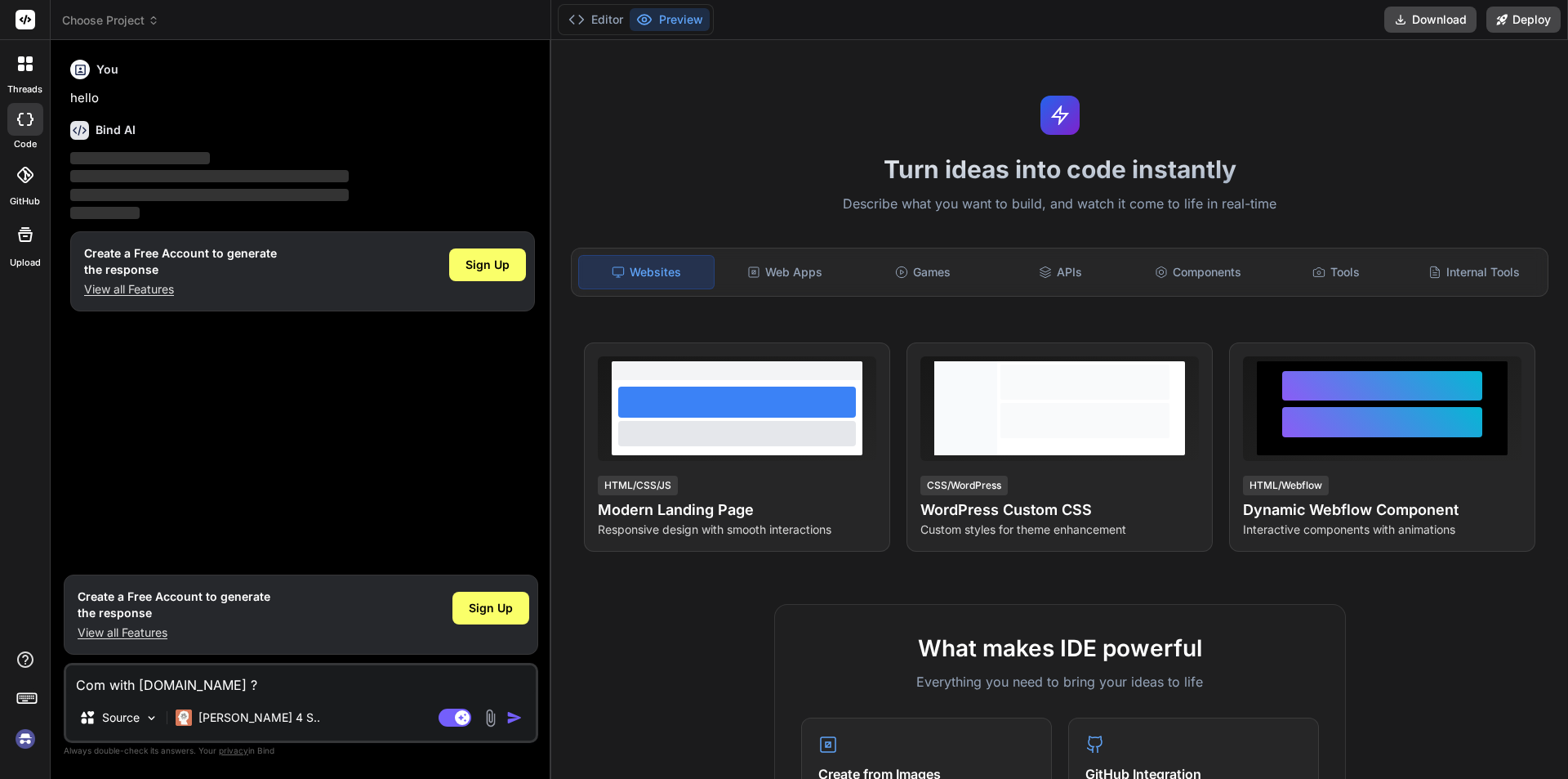
type textarea "x"
type textarea "Compa with [DOMAIN_NAME] ?"
type textarea "x"
type textarea "Compar with [DOMAIN_NAME] ?"
type textarea "x"
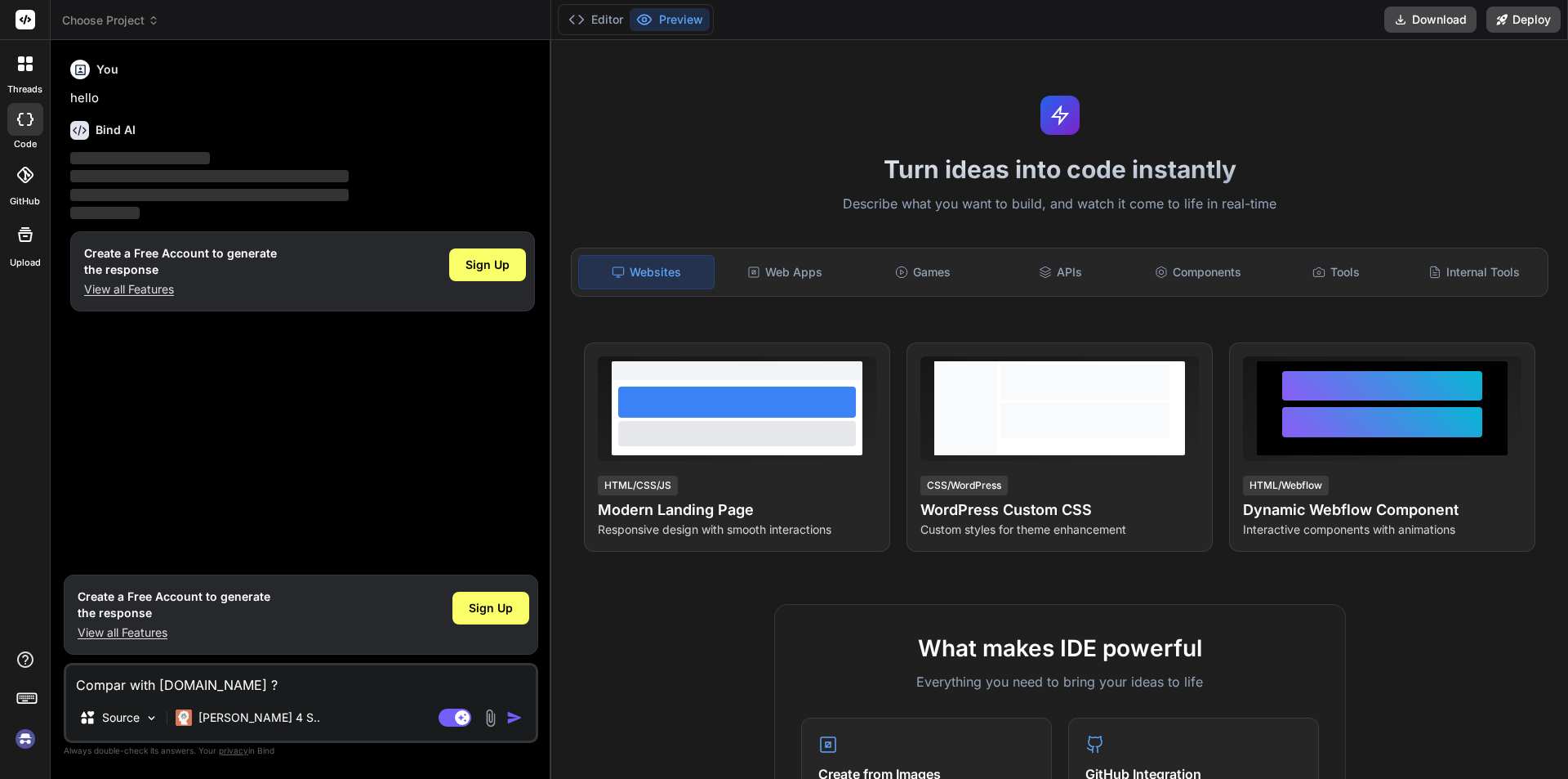
type textarea "Compare with [DOMAIN_NAME] ?"
type textarea "x"
type textarea "Compare with [DOMAIN_NAME] ?"
type textarea "x"
type textarea "Compare g with [DOMAIN_NAME] ?"
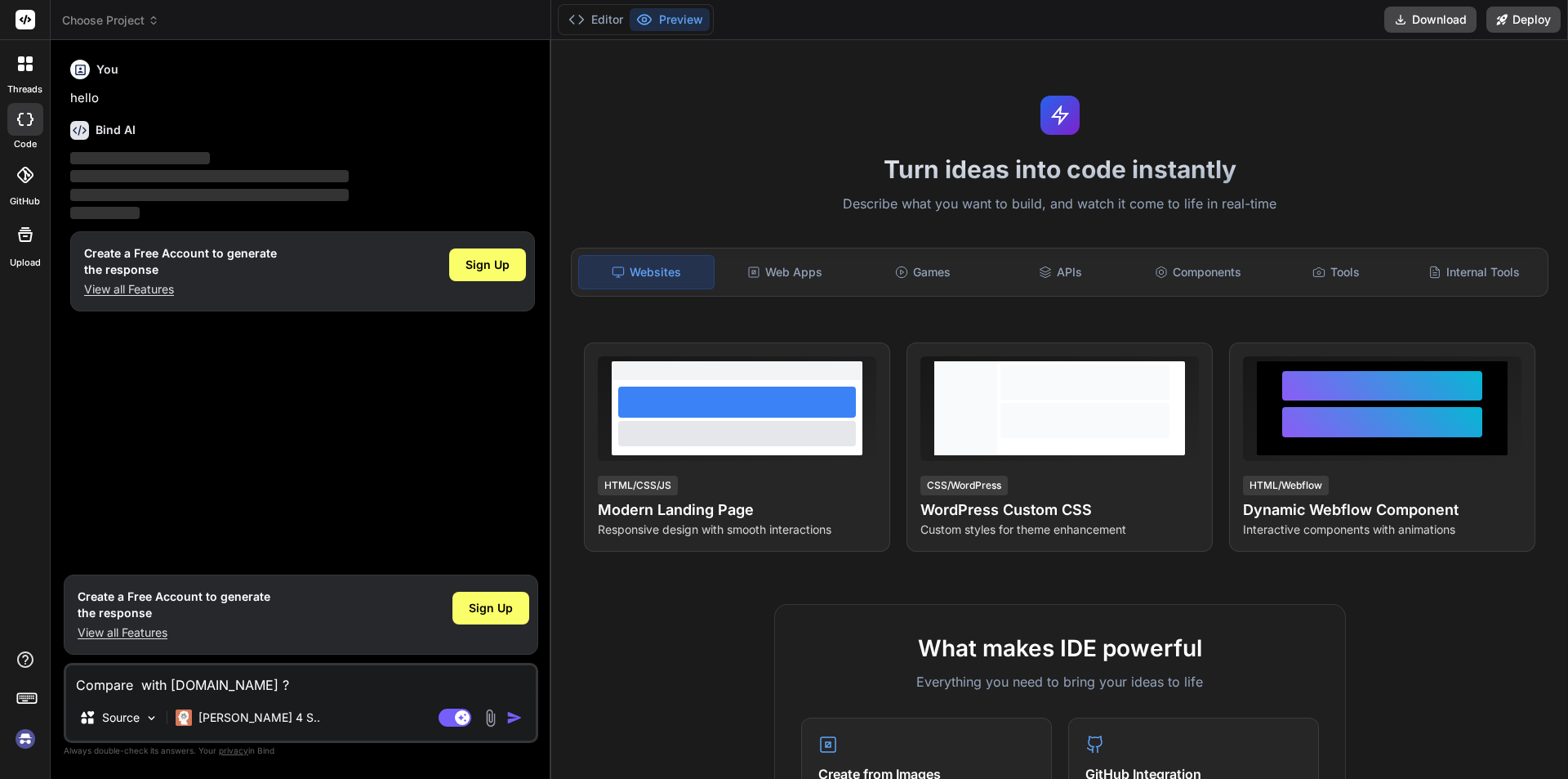
type textarea "x"
type textarea "Compare ge with [DOMAIN_NAME] ?"
type textarea "x"
type textarea "Compare get with [DOMAIN_NAME] ?"
type textarea "x"
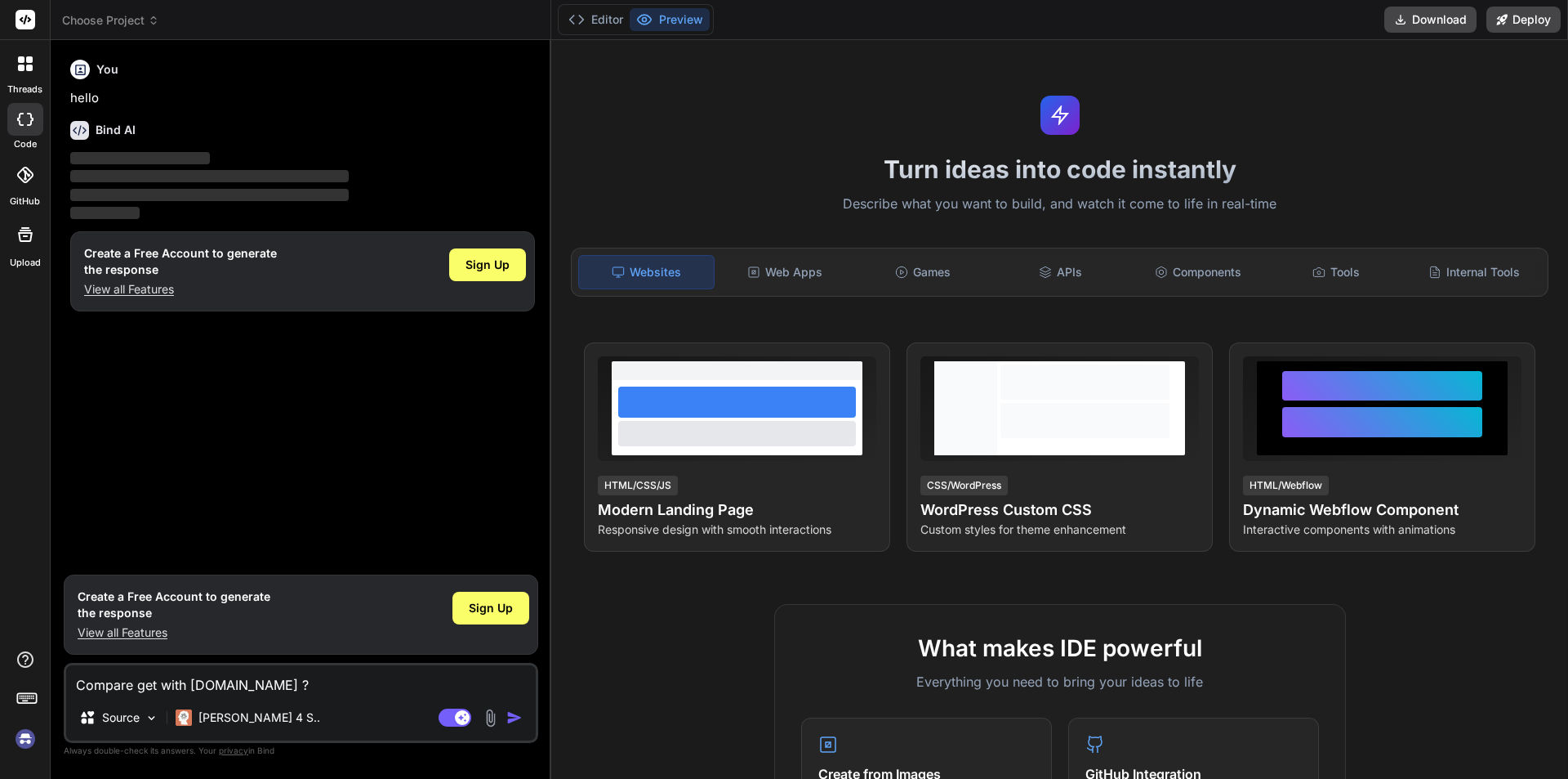
type textarea "Compare getb with [DOMAIN_NAME] ?"
type textarea "x"
type textarea "Compare getbi with [DOMAIN_NAME] ?"
type textarea "x"
type textarea "Compare getbin with [DOMAIN_NAME] ?"
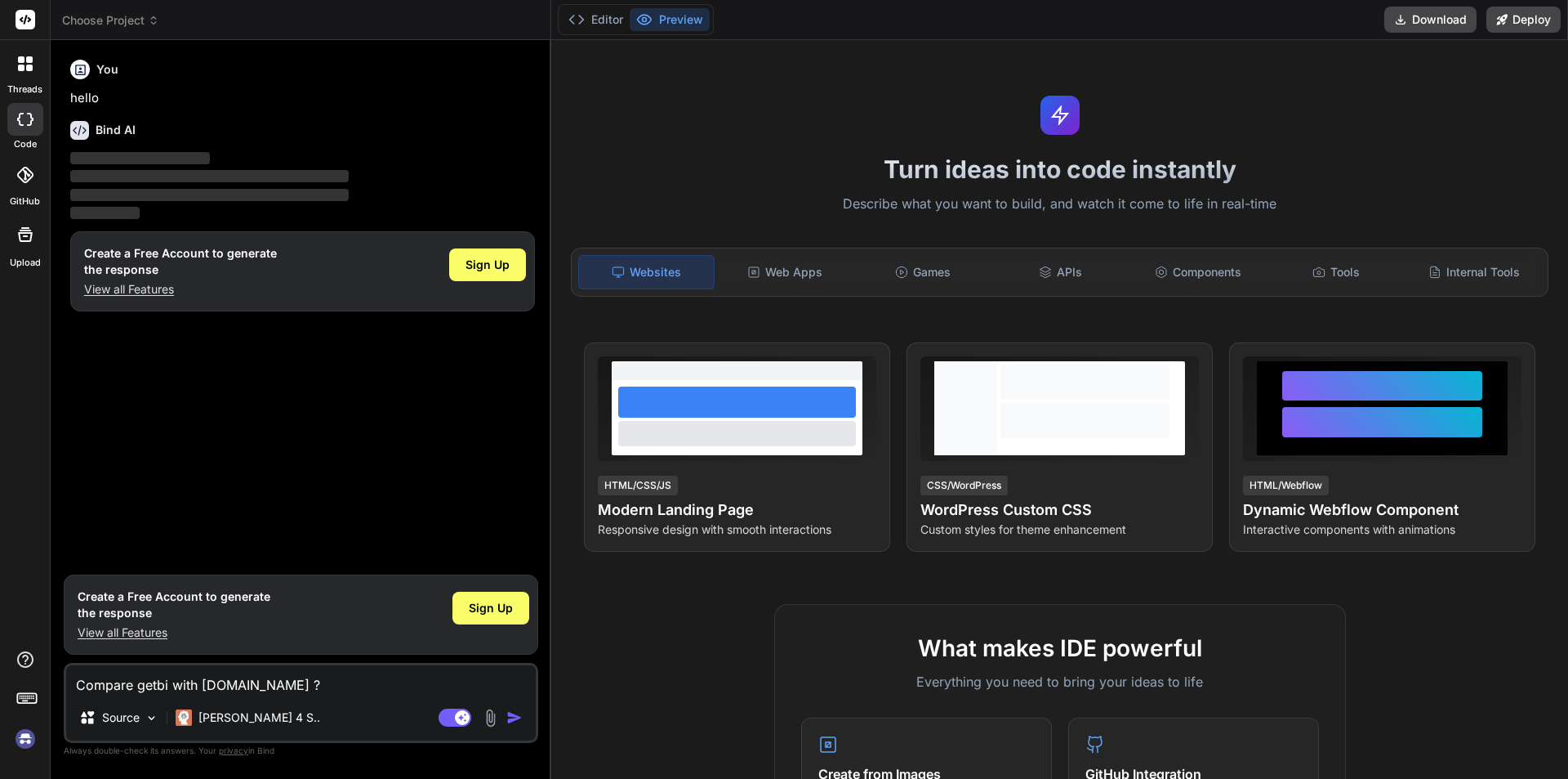
type textarea "x"
type textarea "Compare getbind with [DOMAIN_NAME] ?"
type textarea "x"
type textarea "Compare getbind. with [DOMAIN_NAME] ?"
type textarea "x"
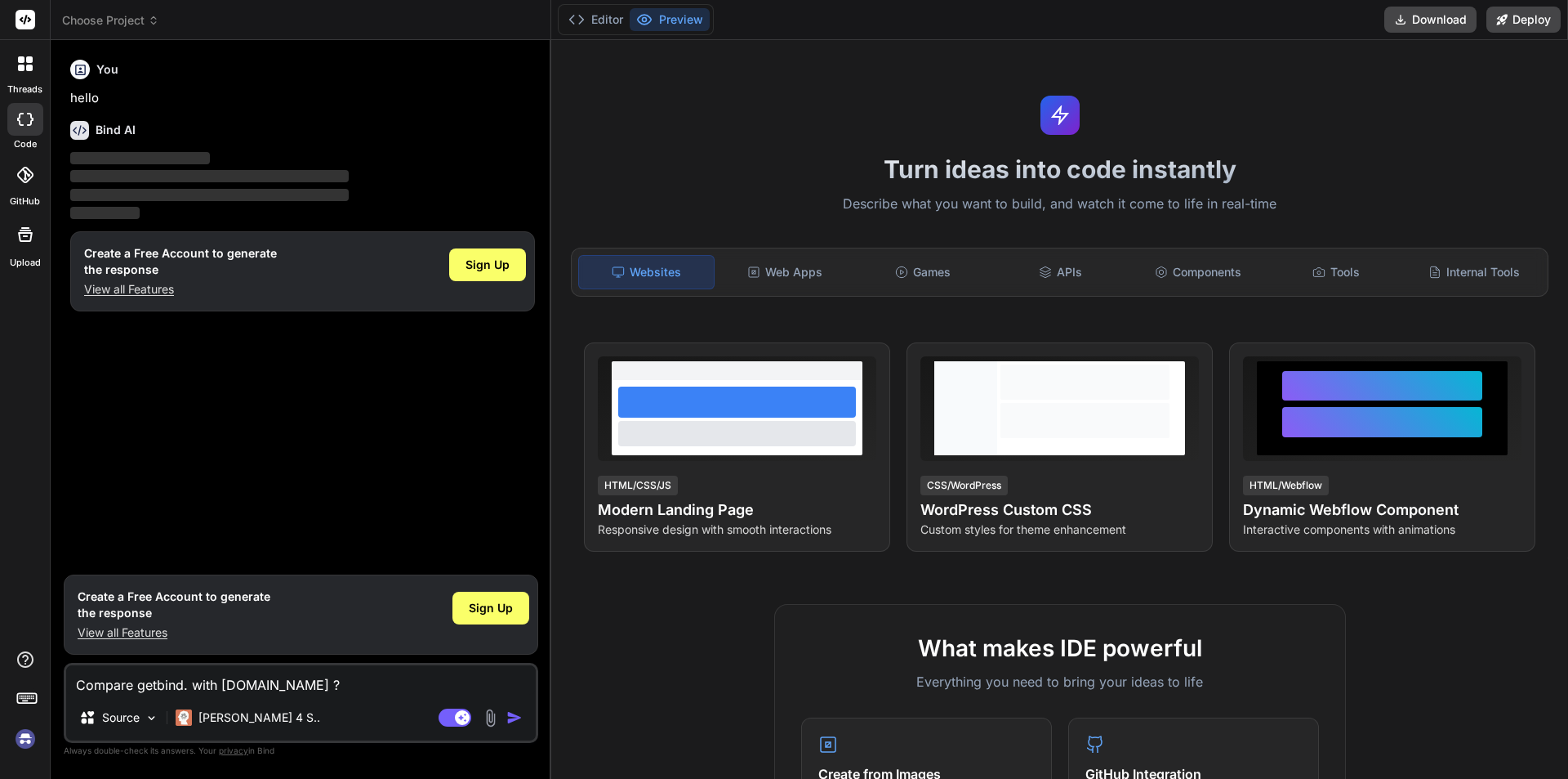
type textarea "Compare getbind.c with [DOMAIN_NAME] ?"
type textarea "x"
type textarea "Compare [DOMAIN_NAME] with [DOMAIN_NAME] ?"
type textarea "x"
type textarea "Compare [DOMAIN_NAME] with [DOMAIN_NAME] ?"
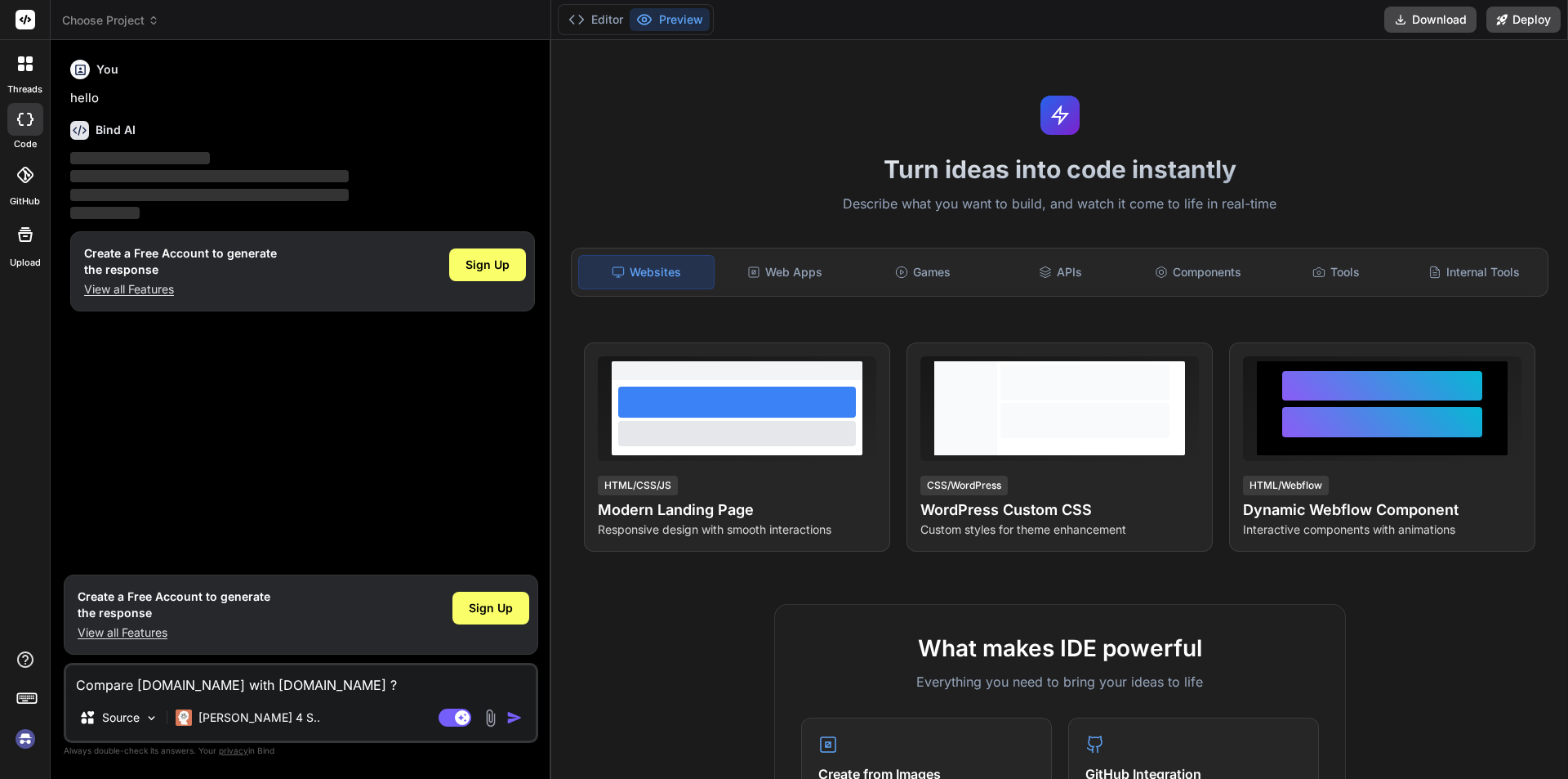
type textarea "x"
click at [344, 679] on textarea "Compare [DOMAIN_NAME] with [DOMAIN_NAME] ?" at bounding box center [300, 680] width 470 height 29
type textarea "Compare [DOMAIN_NAME] with [DOMAIN_NAME] ?"
click at [512, 717] on img "button" at bounding box center [514, 717] width 17 height 17
click at [515, 712] on img "button" at bounding box center [514, 717] width 17 height 17
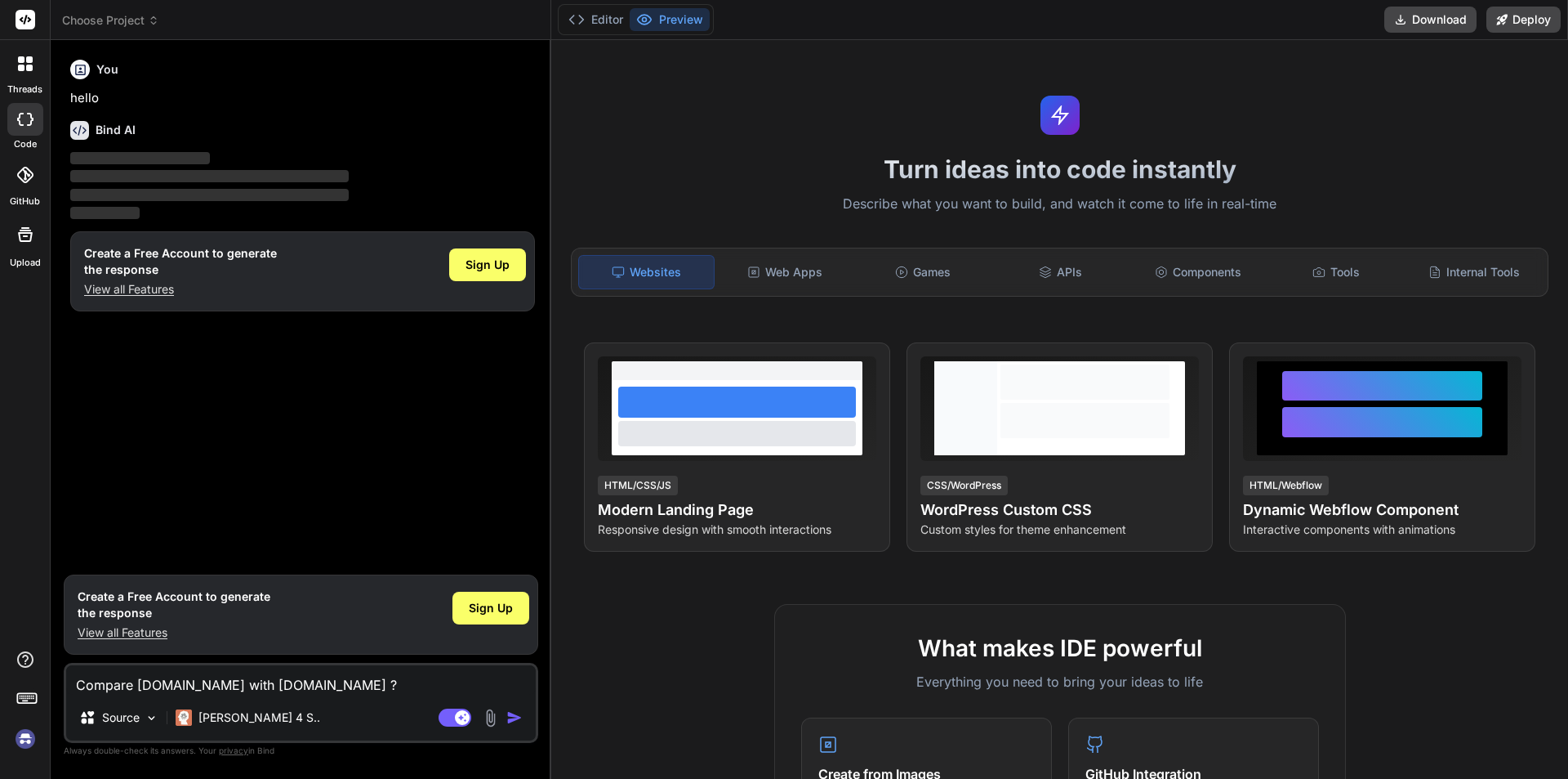
click at [347, 689] on textarea "Compare [DOMAIN_NAME] with [DOMAIN_NAME] ?" at bounding box center [300, 680] width 470 height 29
click at [516, 713] on img "button" at bounding box center [514, 717] width 17 height 17
click at [396, 694] on textarea "Compare [DOMAIN_NAME] with [DOMAIN_NAME] ?" at bounding box center [300, 680] width 470 height 29
click at [266, 285] on p "View all Features" at bounding box center [180, 288] width 193 height 17
